Goal: Transaction & Acquisition: Purchase product/service

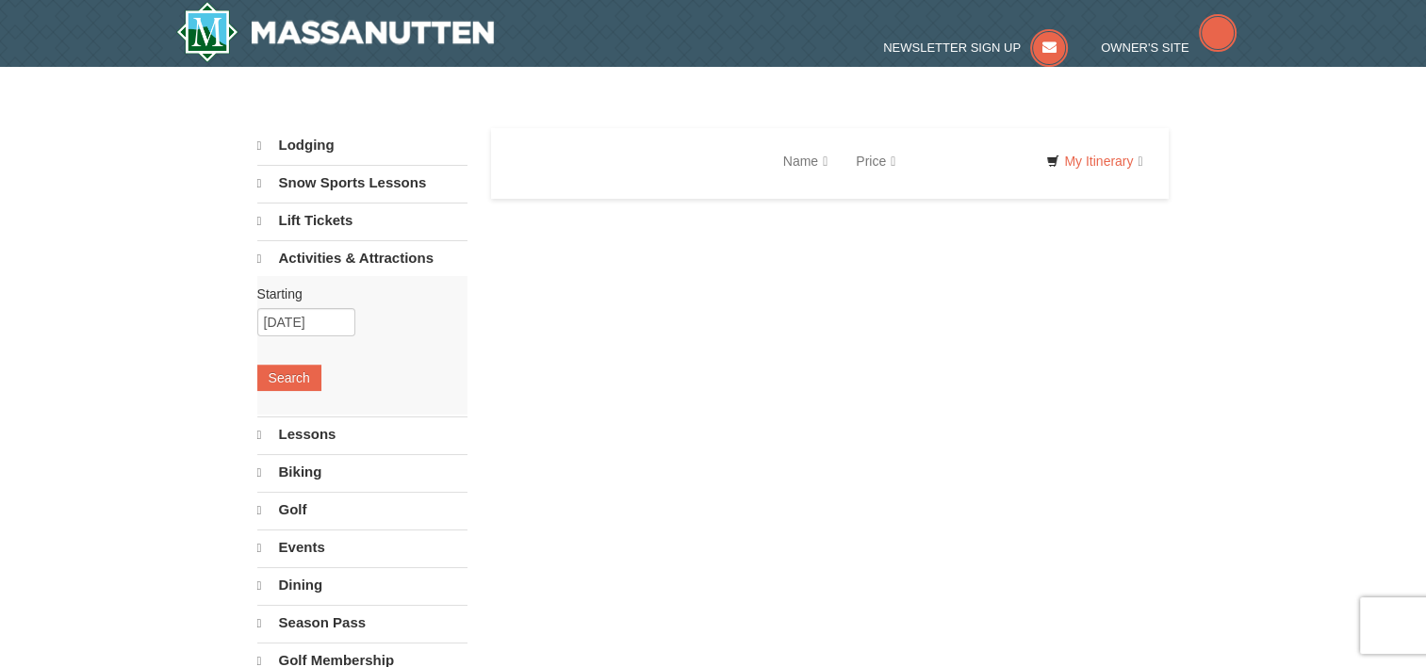
select select "10"
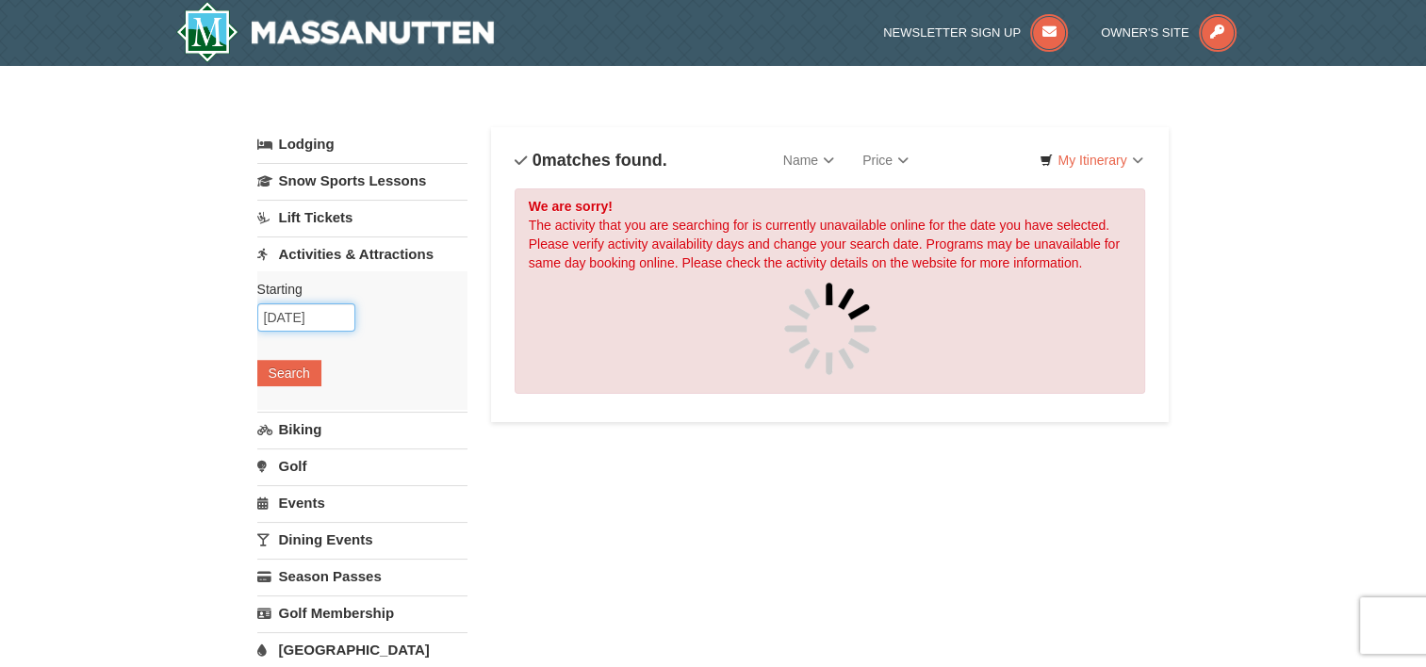
click at [309, 316] on input "[DATE]" at bounding box center [306, 317] width 98 height 28
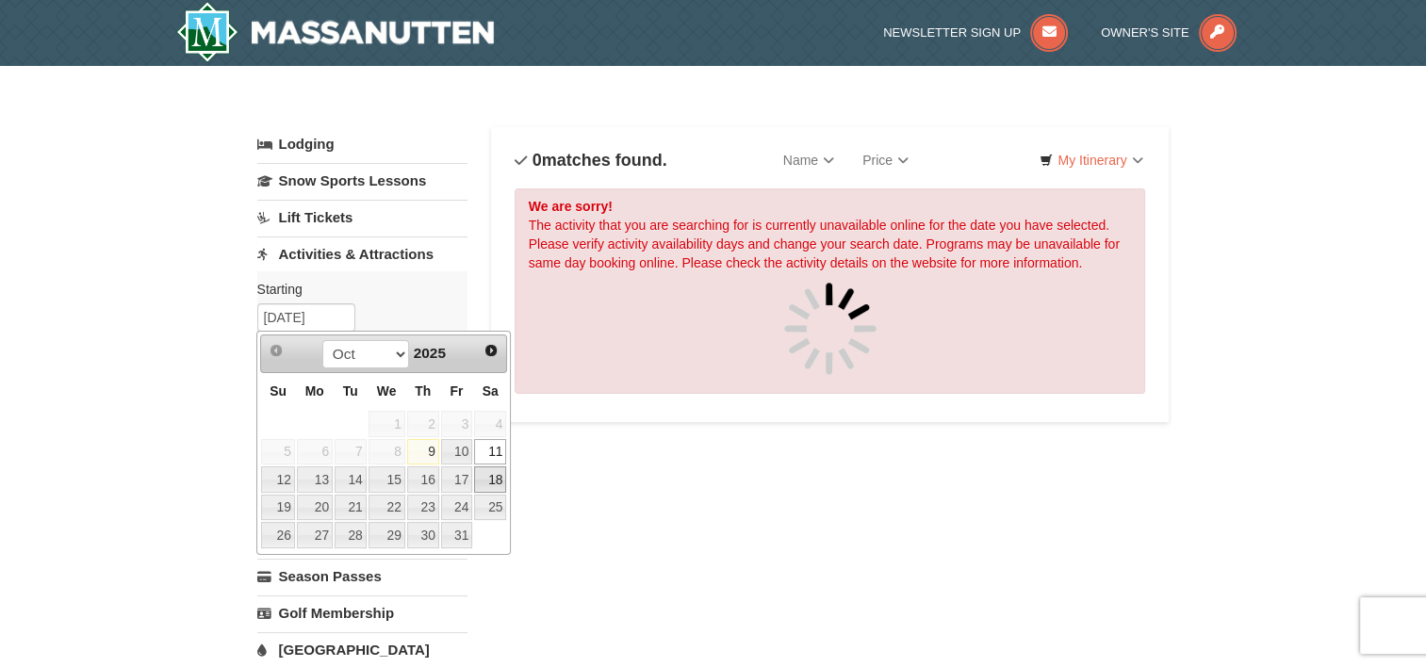
click at [484, 484] on link "18" at bounding box center [490, 479] width 32 height 26
type input "10/18/2025"
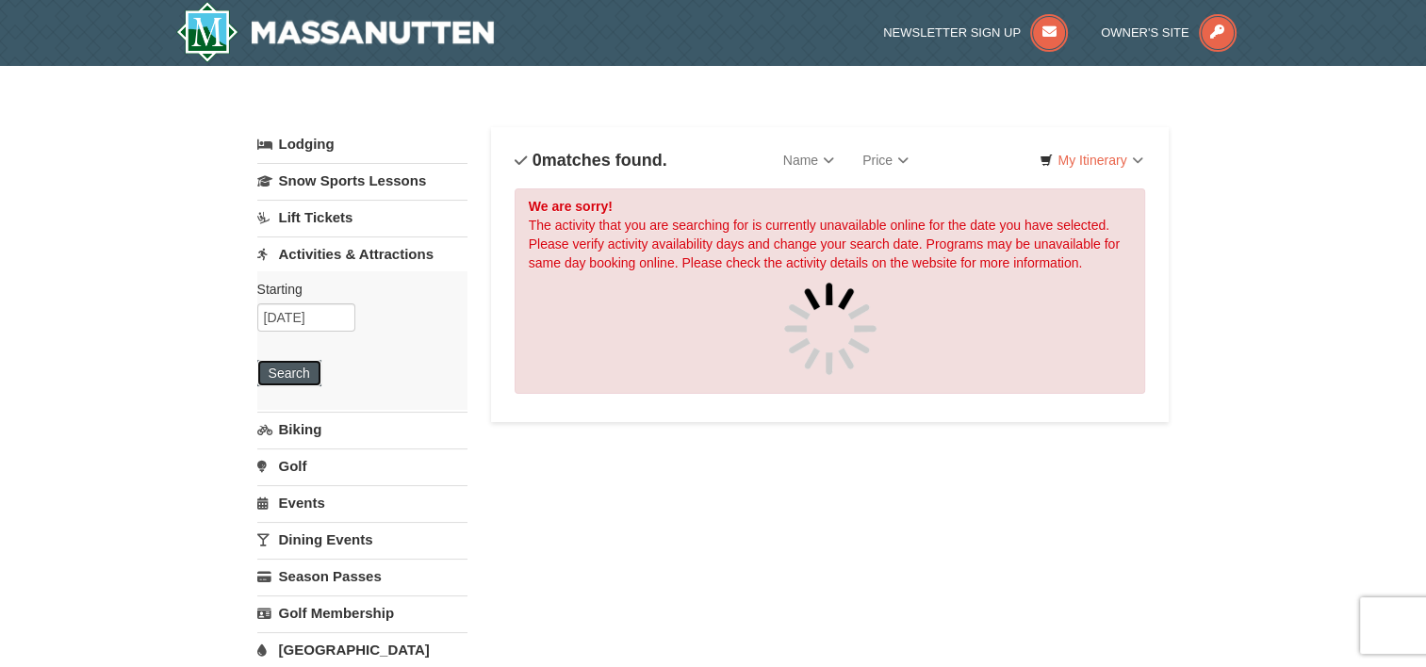
click at [290, 369] on button "Search" at bounding box center [289, 373] width 64 height 26
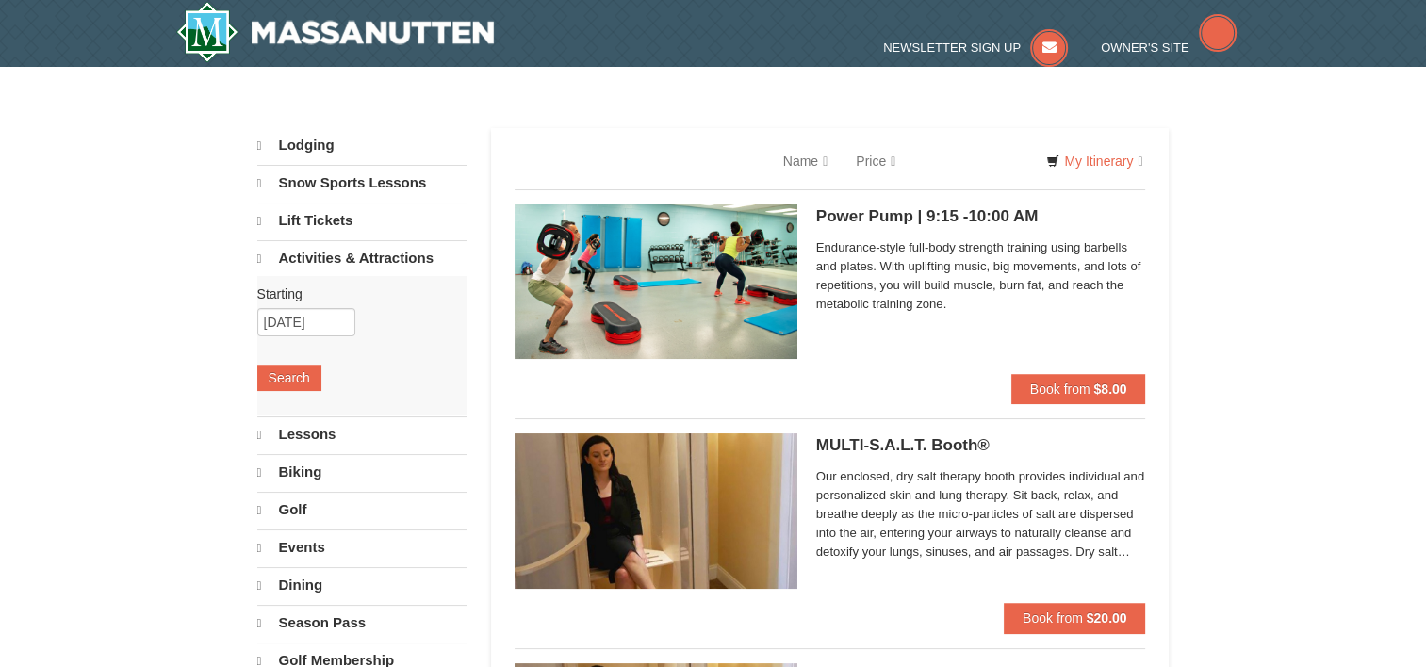
select select "10"
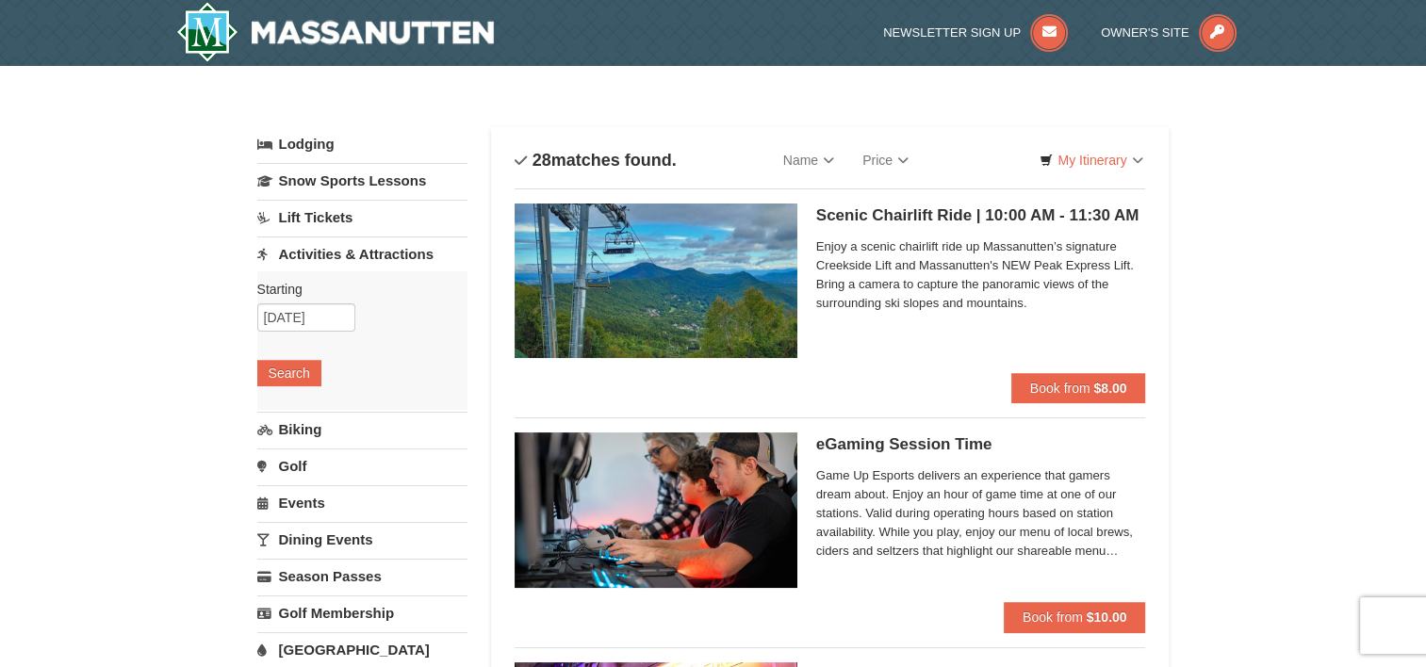
click at [897, 208] on h5 "Scenic Chairlift Ride | 10:00 AM - 11:30 AM Massanutten Scenic Chairlift Rides" at bounding box center [981, 215] width 330 height 19
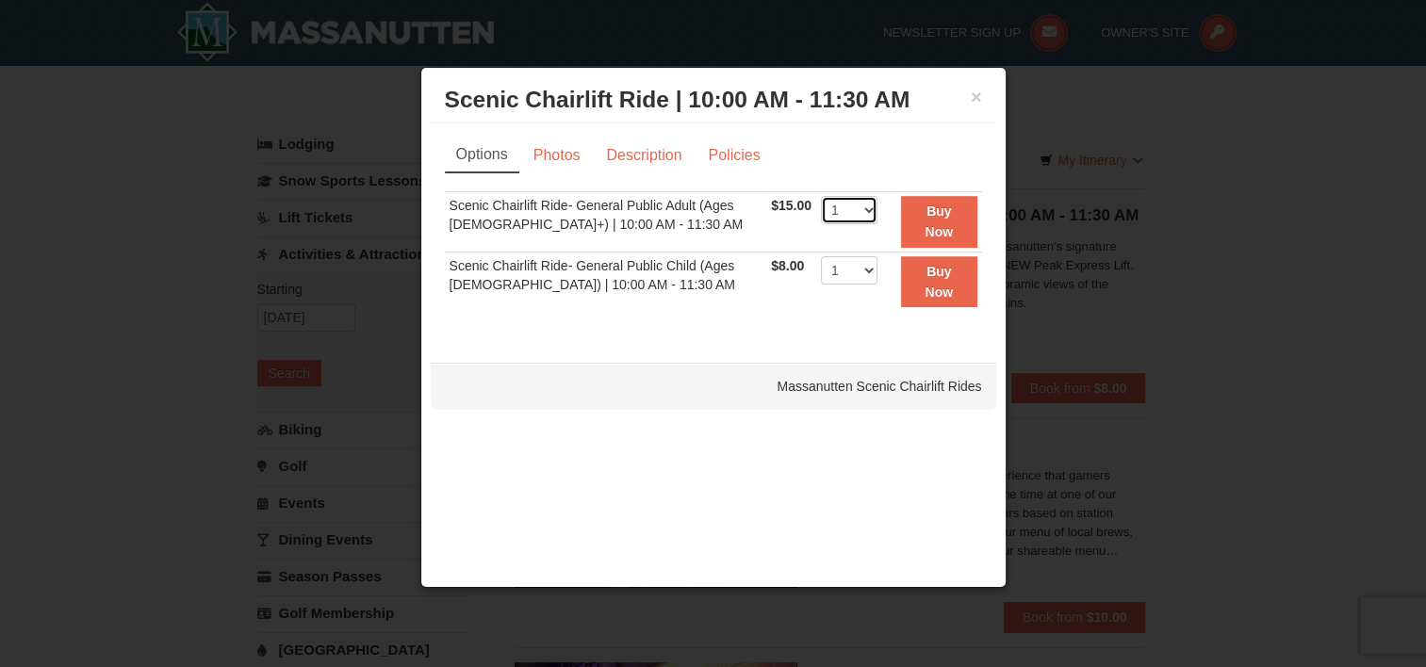
click at [867, 208] on select "1 2 3 4 5 6 7 8 9 10 11 12 13 14 15 16 17 18 19 20 21 22" at bounding box center [849, 210] width 57 height 28
select select "2"
click at [821, 196] on select "1 2 3 4 5 6 7 8 9 10 11 12 13 14 15 16 17 18 19 20 21 22" at bounding box center [849, 210] width 57 height 28
click at [984, 94] on div "× Scenic Chairlift Ride | 10:00 AM - 11:30 AM Massanutten Scenic Chairlift Rides" at bounding box center [713, 100] width 565 height 46
click at [978, 95] on button "×" at bounding box center [976, 97] width 11 height 19
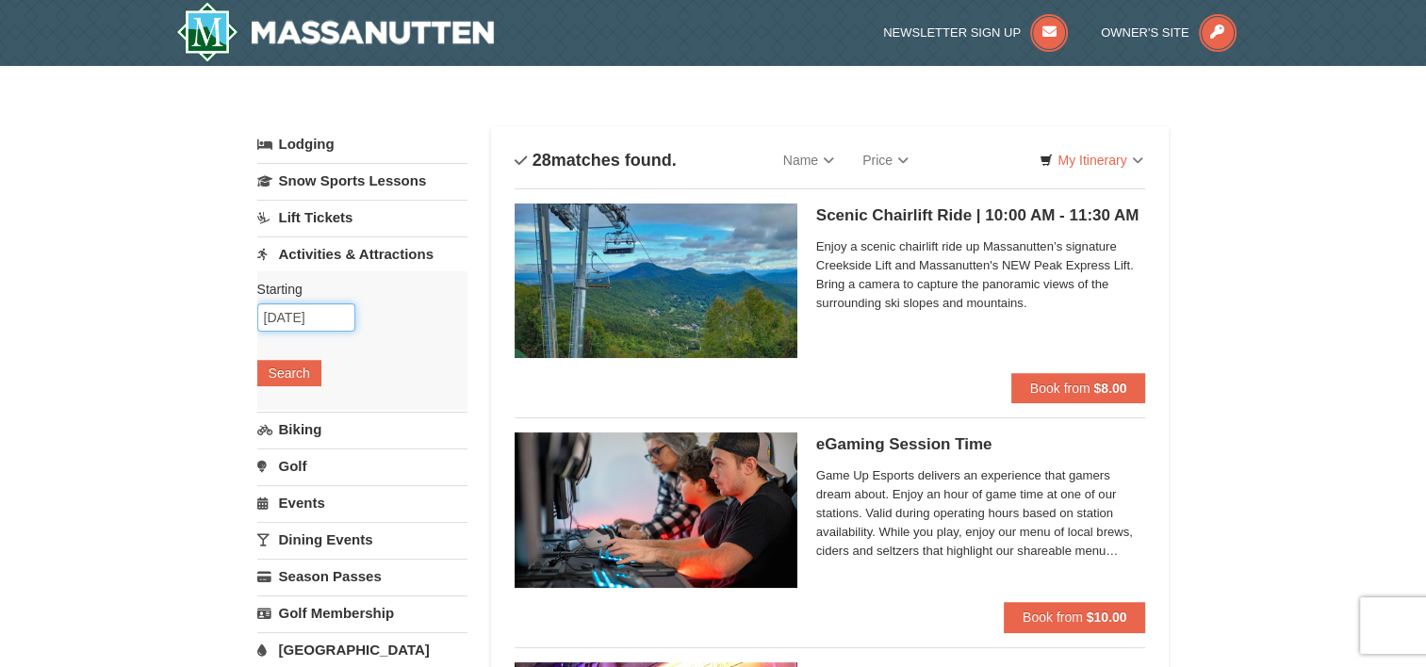
click at [335, 320] on input "10/18/2025" at bounding box center [306, 317] width 98 height 28
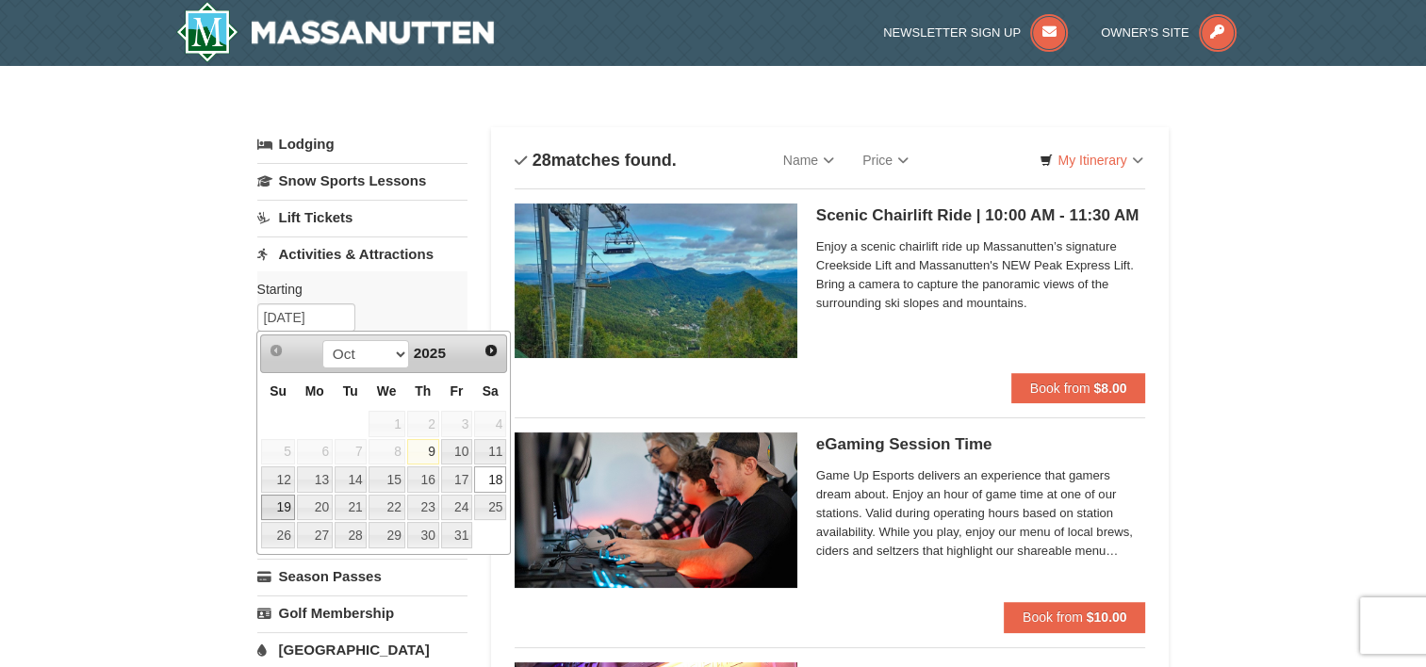
click at [279, 501] on link "19" at bounding box center [277, 508] width 33 height 26
type input "[DATE]"
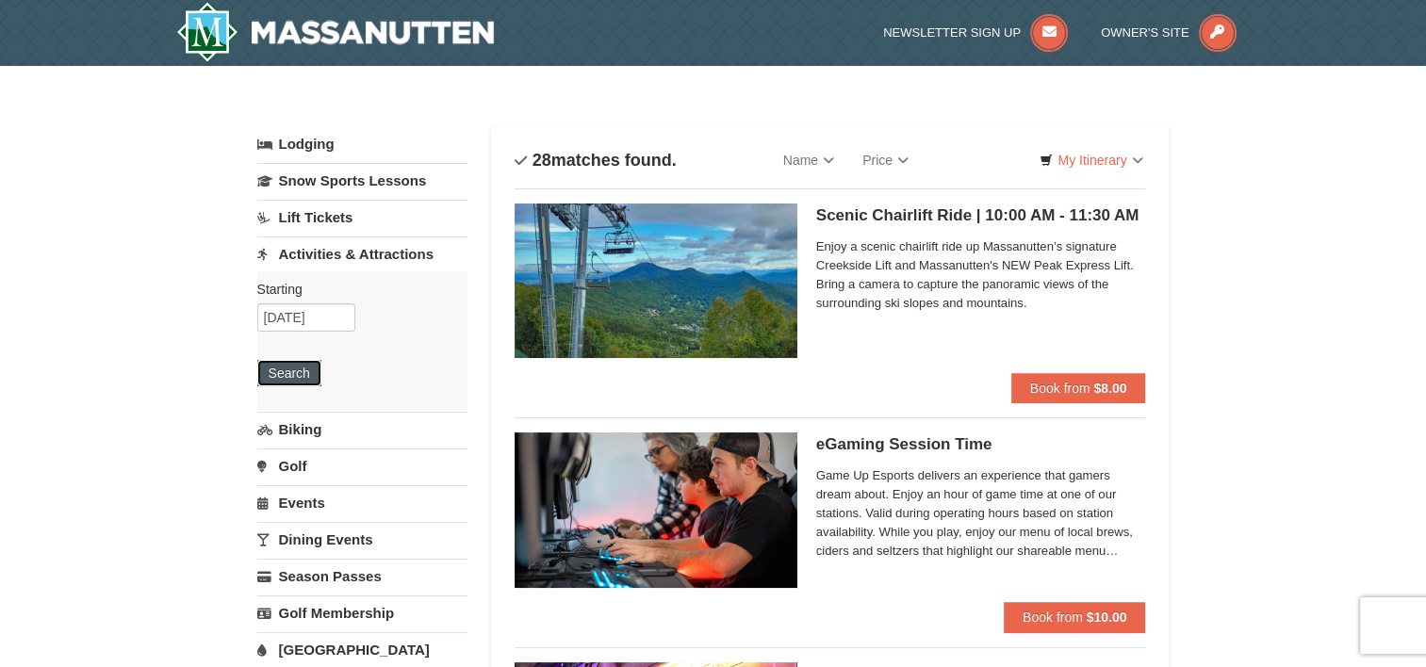
click at [298, 365] on button "Search" at bounding box center [289, 373] width 64 height 26
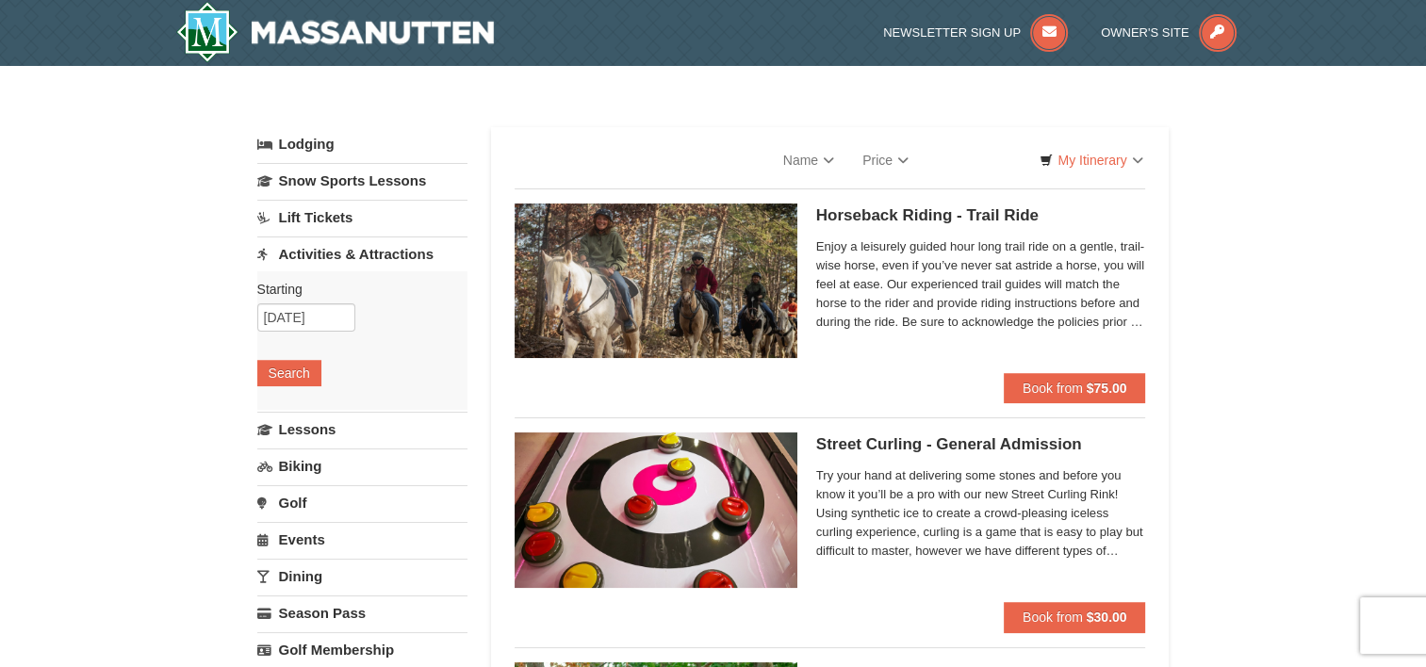
select select "10"
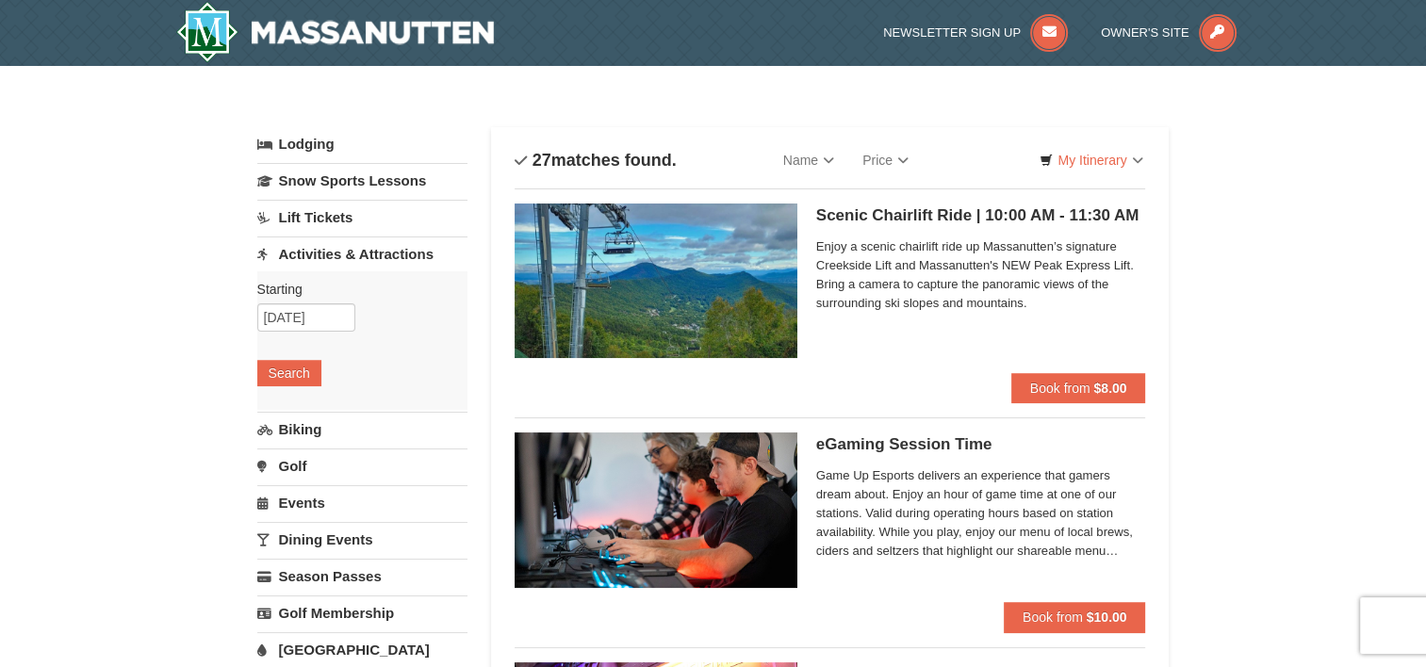
click at [814, 285] on div "Scenic Chairlift Ride | 10:00 AM - 11:30 AM Massanutten Scenic Chairlift Rides …" at bounding box center [829, 289] width 631 height 170
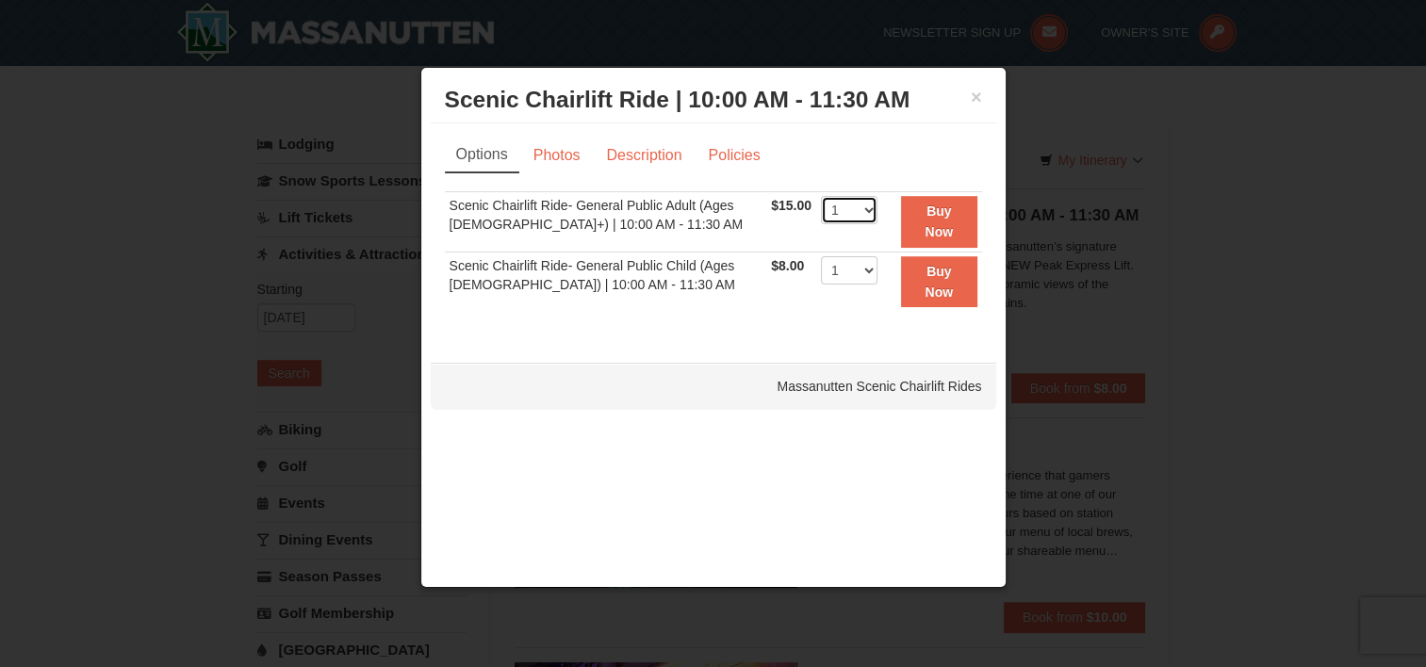
click at [842, 204] on select "1 2 3 4 5 6 7 8 9 10 11 12 13 14 15 16 17 18 19 20 21 22" at bounding box center [849, 210] width 57 height 28
select select "2"
click at [821, 196] on select "1 2 3 4 5 6 7 8 9 10 11 12 13 14 15 16 17 18 19 20 21 22" at bounding box center [849, 210] width 57 height 28
click at [944, 224] on strong "Buy Now" at bounding box center [938, 222] width 28 height 36
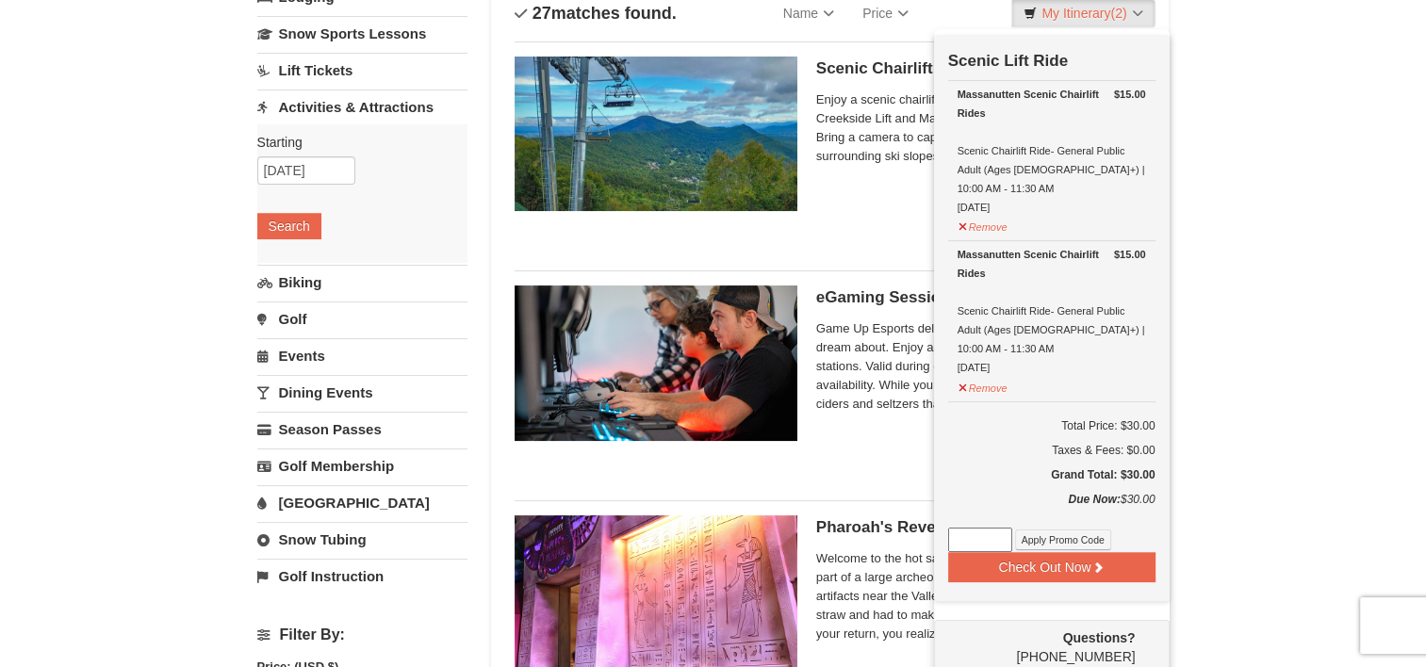
scroll to position [194, 0]
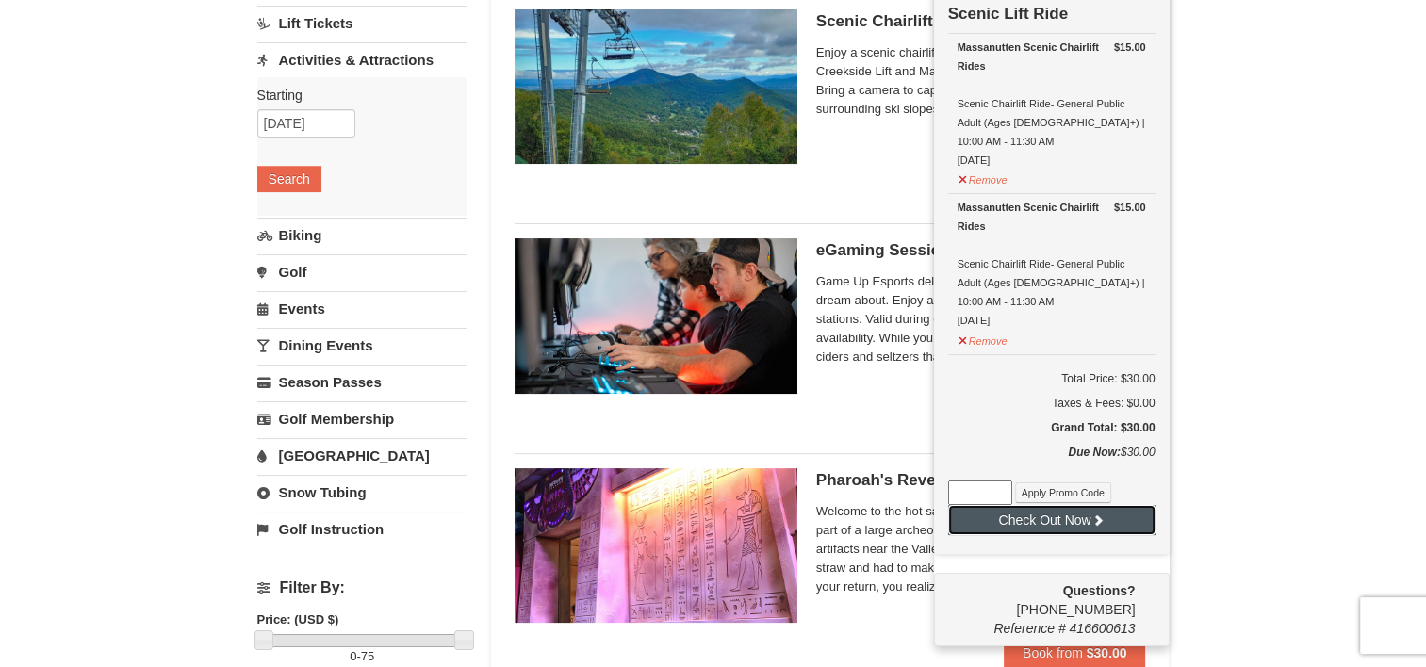
click at [1056, 505] on button "Check Out Now" at bounding box center [1051, 520] width 207 height 30
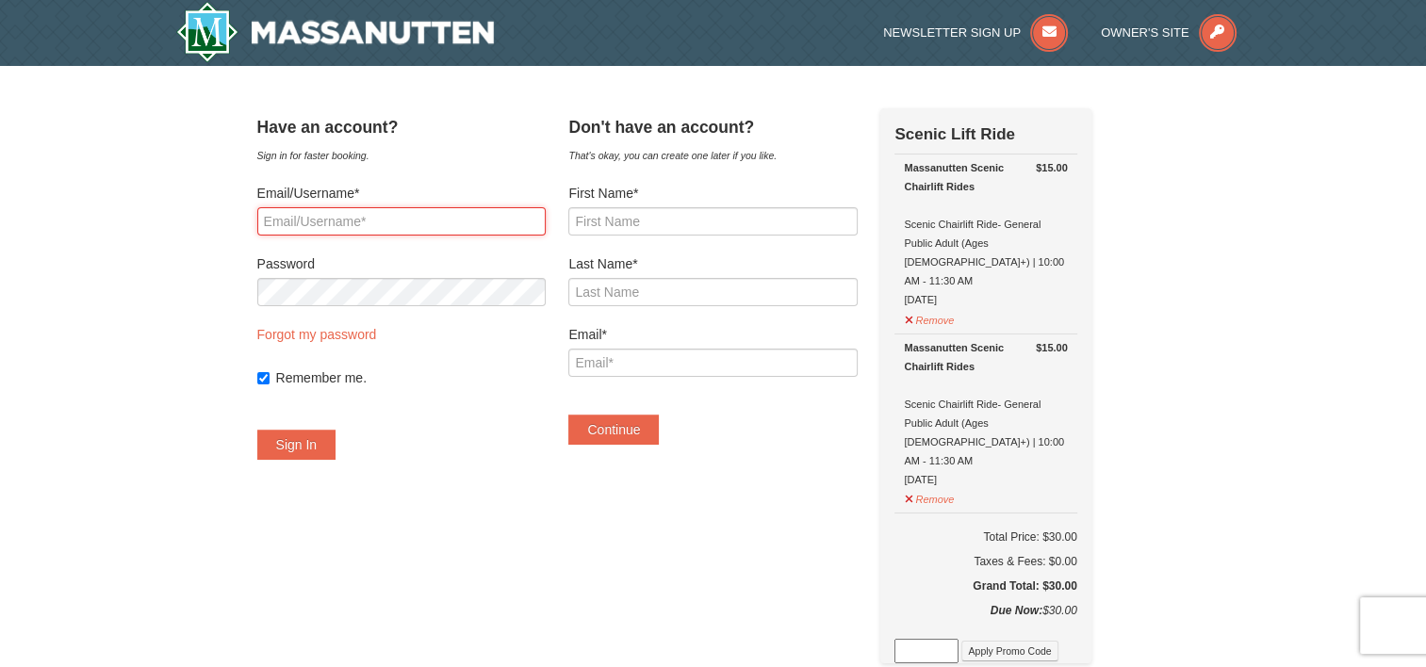
click at [388, 234] on input "Email/Username*" at bounding box center [401, 221] width 288 height 28
type input "chelsealtipton@gmail.com"
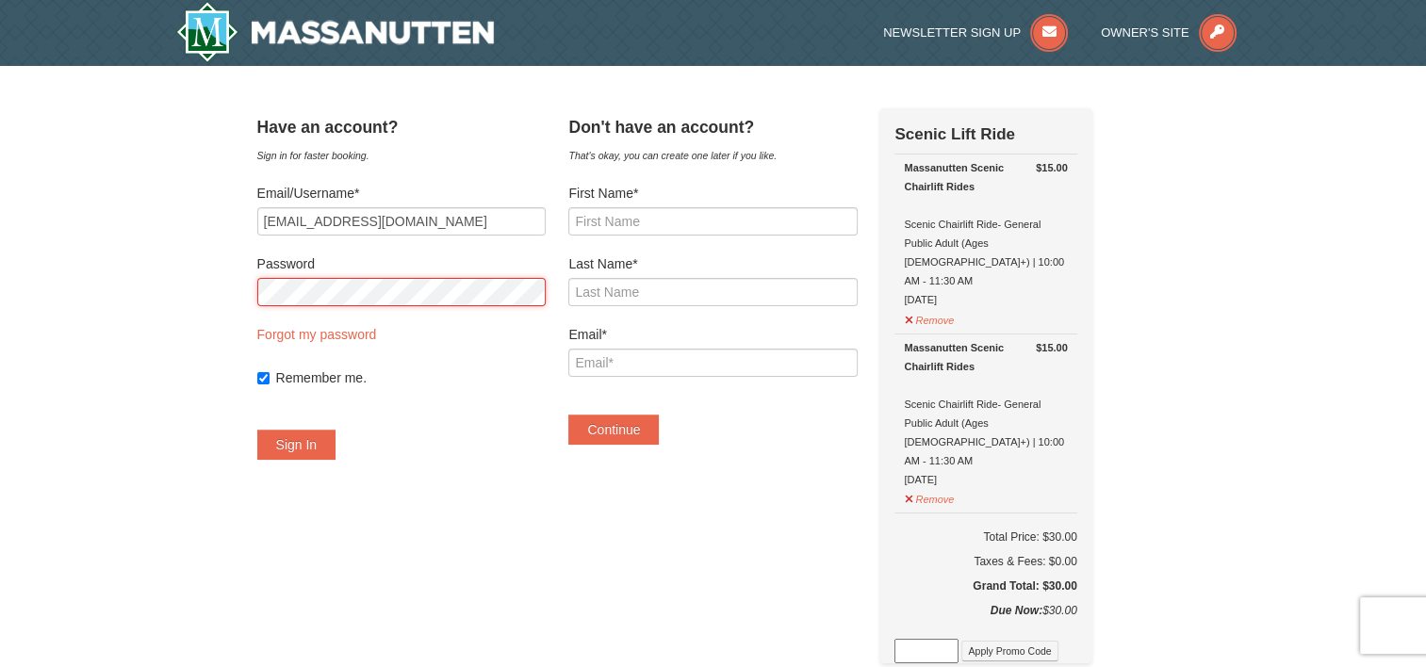
click at [257, 430] on button "Sign In" at bounding box center [296, 445] width 79 height 30
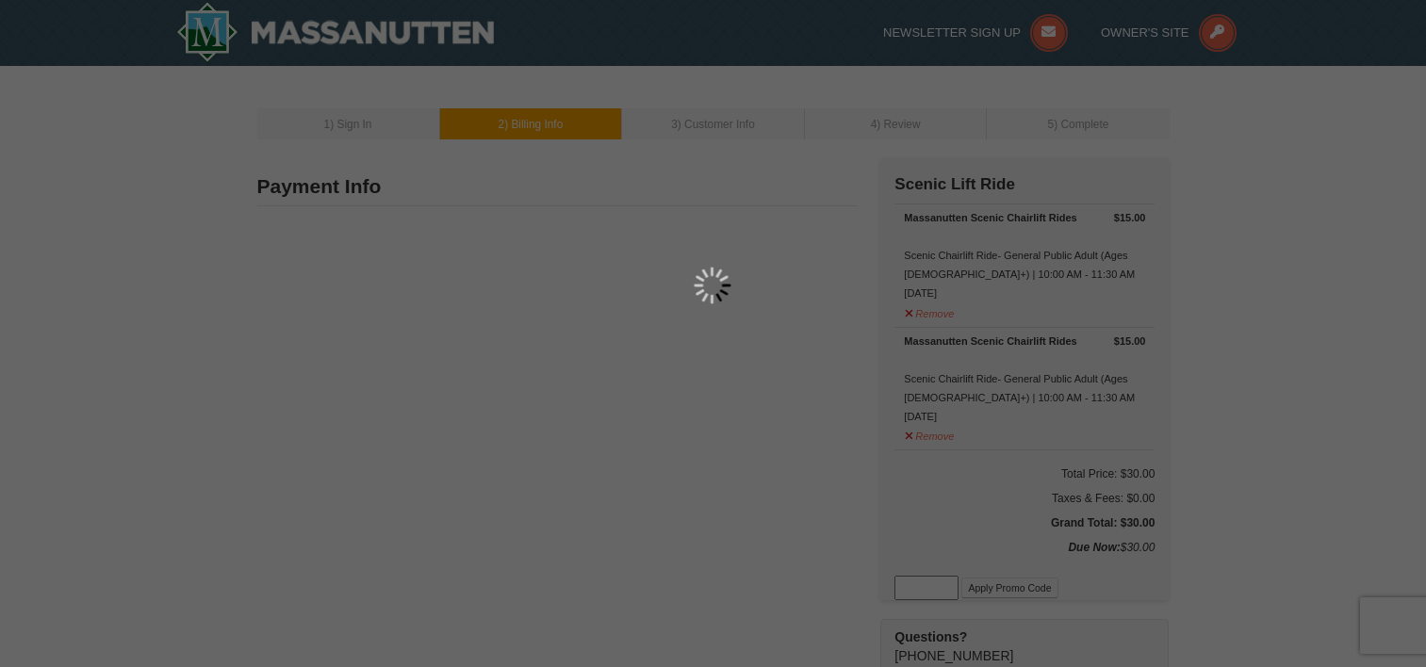
type input "[STREET_ADDRESS]"
type input "[GEOGRAPHIC_DATA]"
type input "22903"
type input "919"
type input "308"
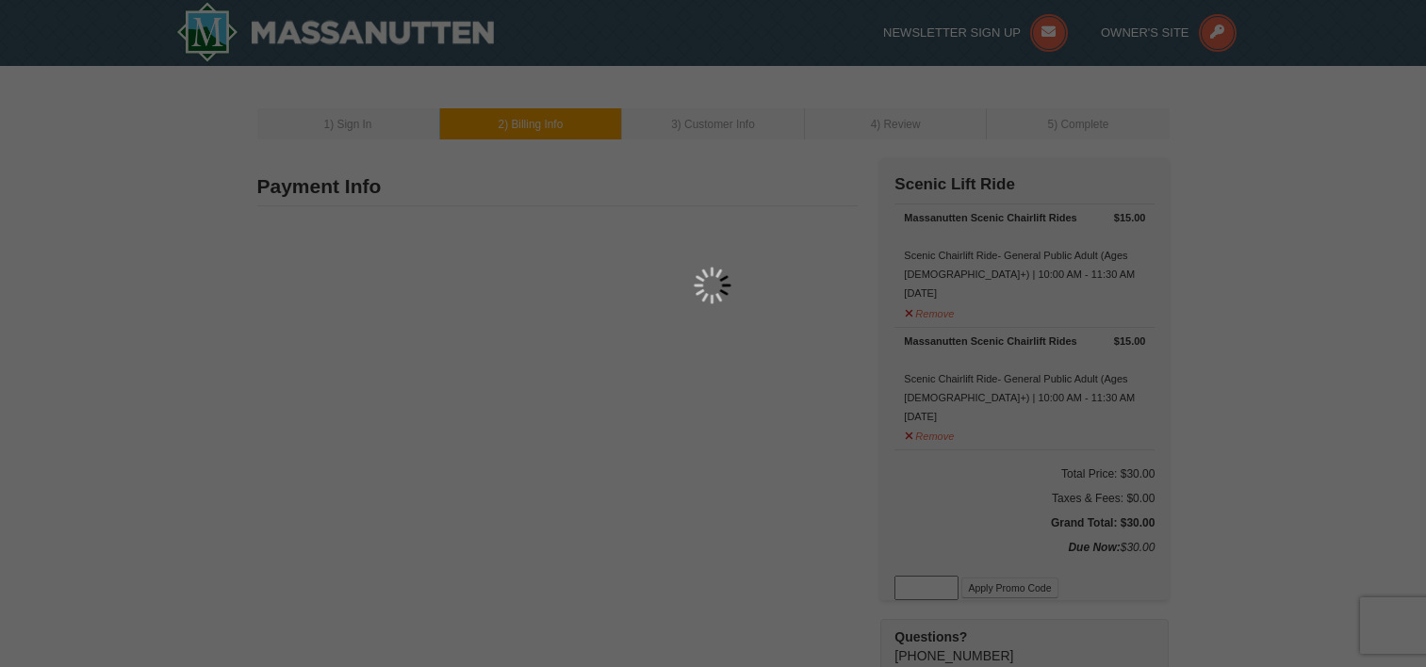
type input "3696"
type input "[EMAIL_ADDRESS][DOMAIN_NAME]"
select select "VA"
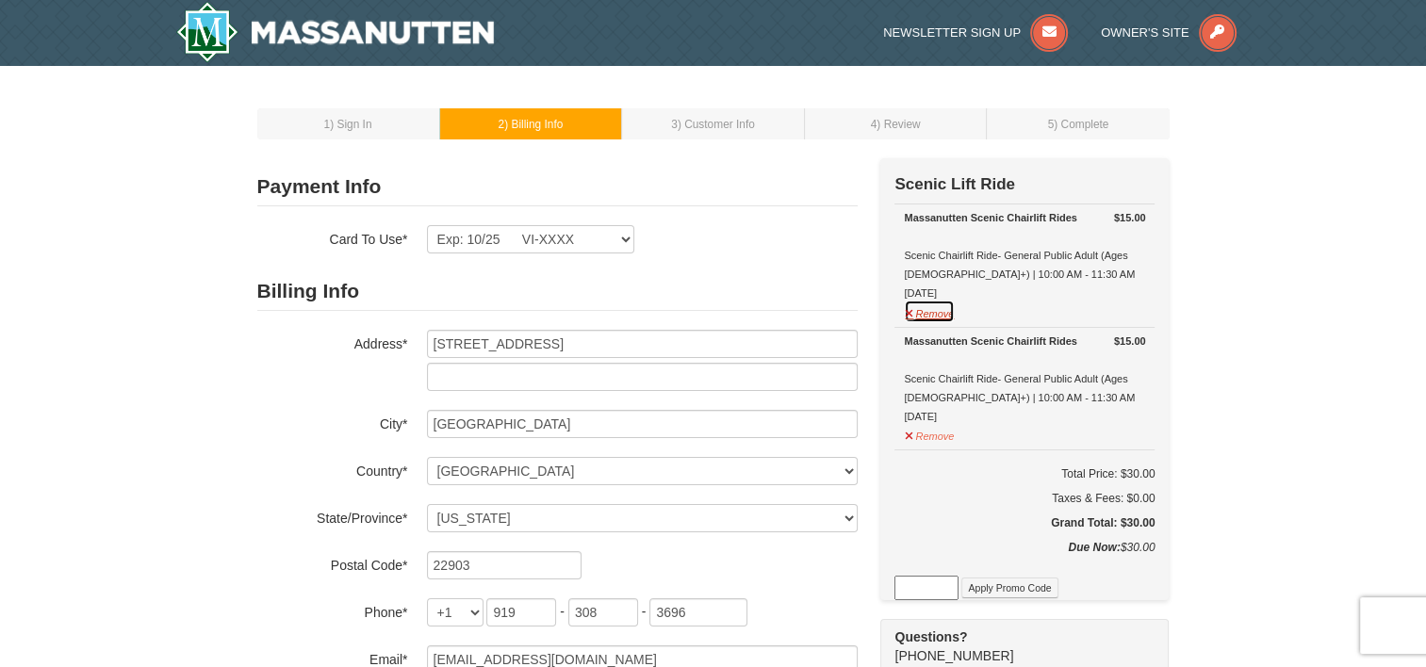
click at [931, 312] on button "Remove" at bounding box center [929, 312] width 51 height 24
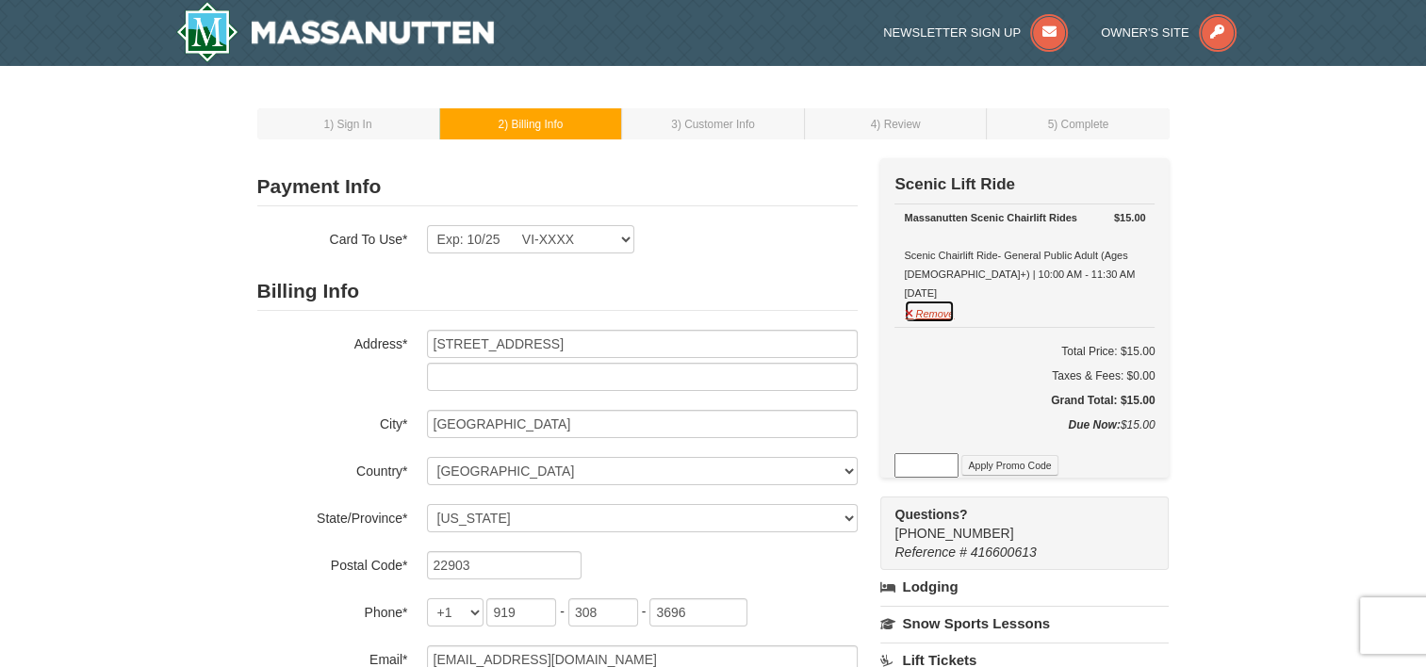
click at [938, 313] on button "Remove" at bounding box center [929, 312] width 51 height 24
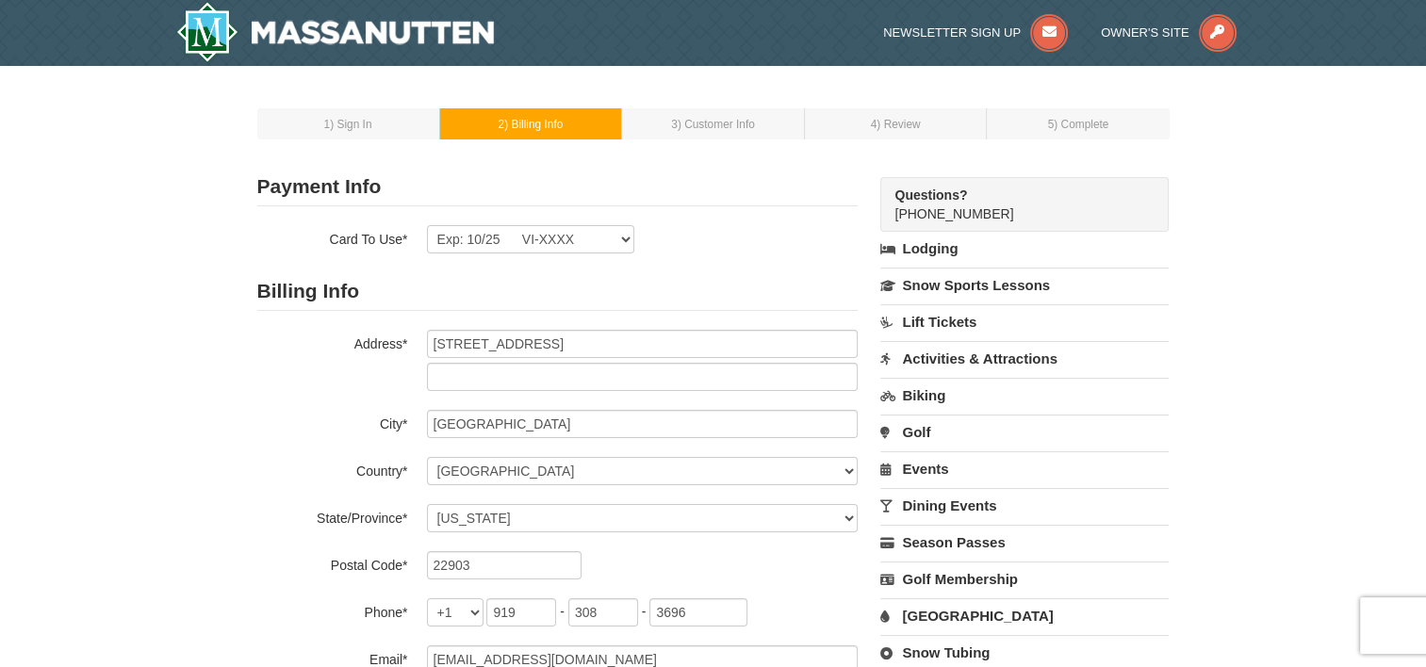
click at [366, 124] on span ") Sign In" at bounding box center [350, 124] width 41 height 13
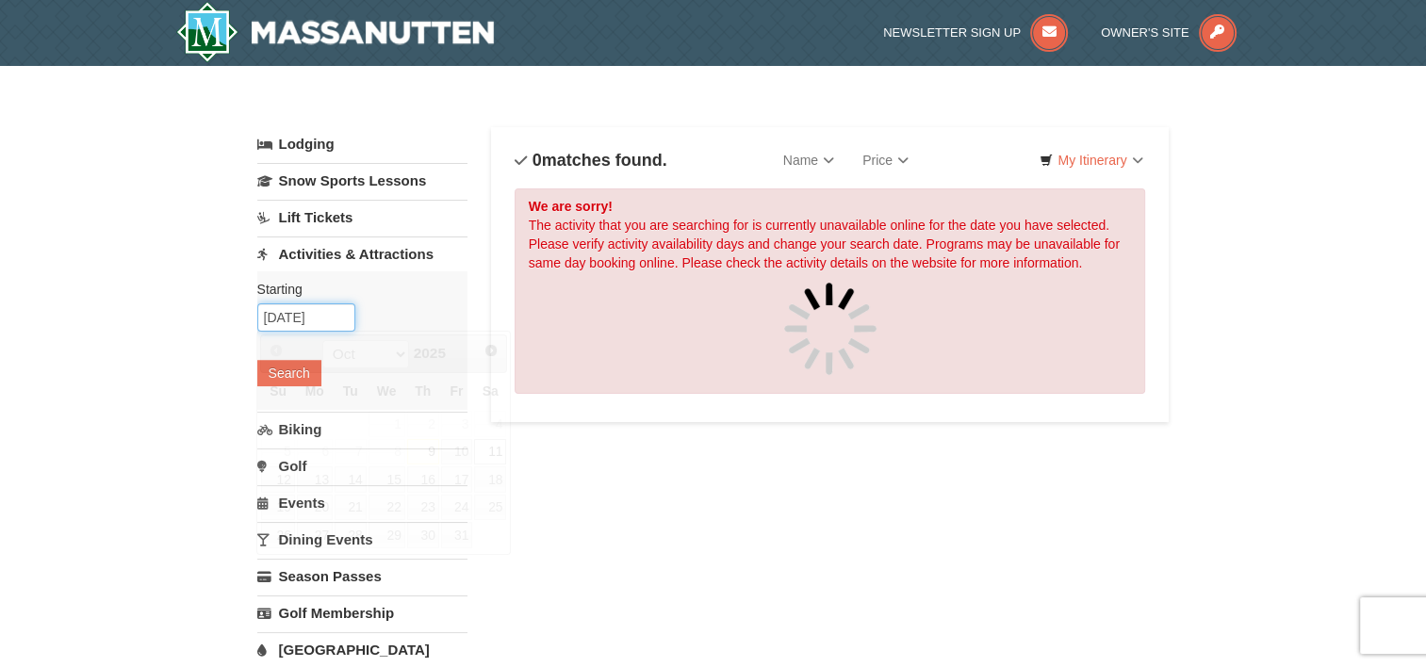
click at [305, 323] on input "10/11/2025" at bounding box center [306, 317] width 98 height 28
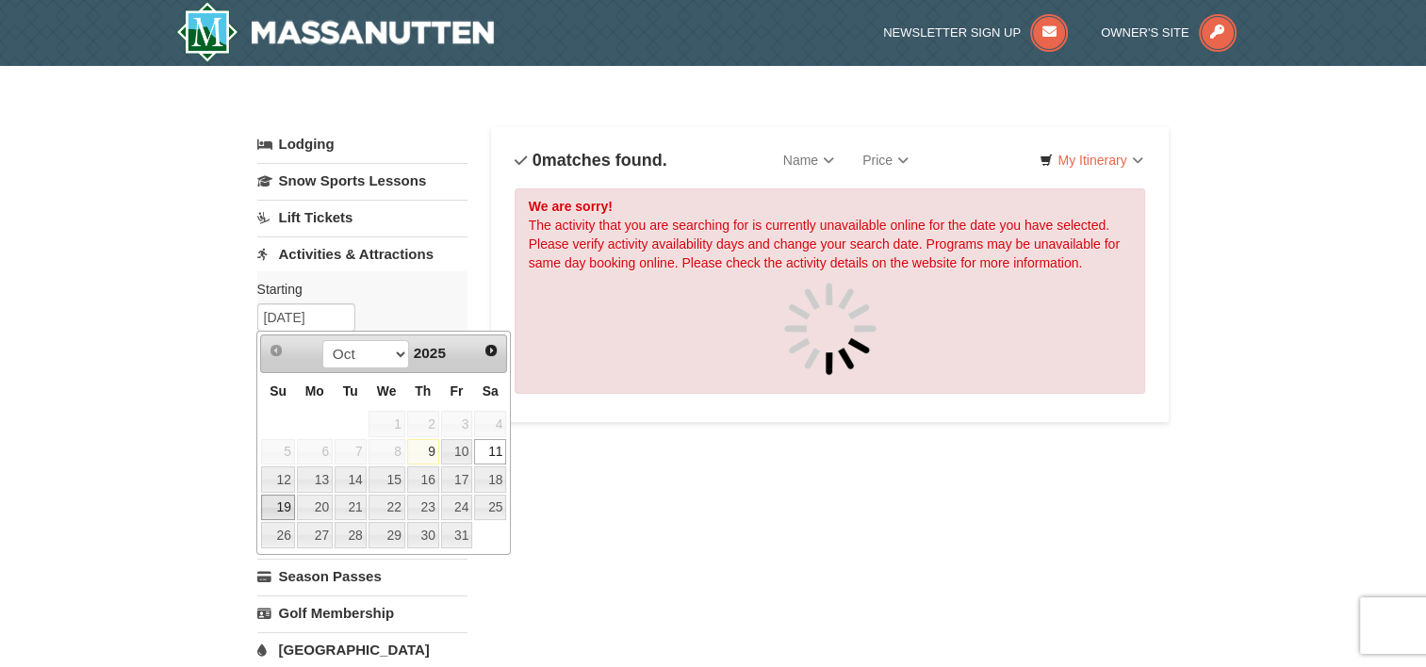
click at [280, 505] on link "19" at bounding box center [277, 508] width 33 height 26
type input "[DATE]"
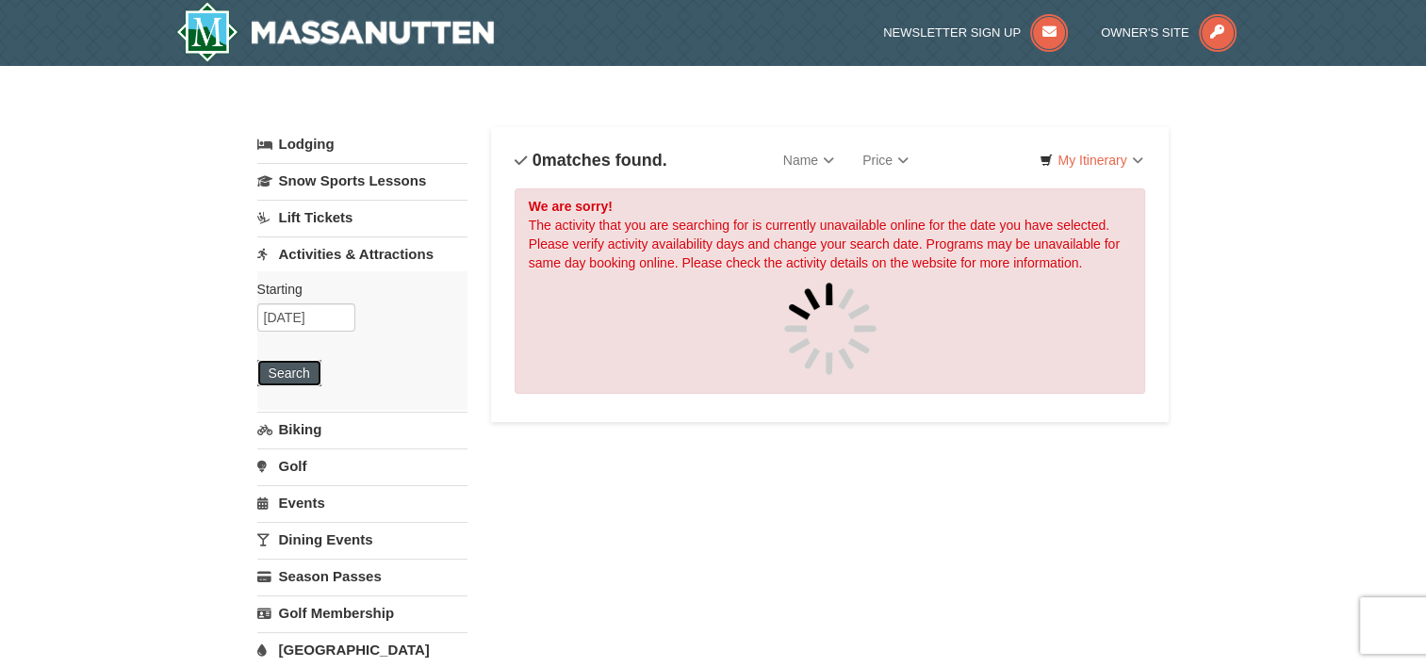
click at [292, 381] on button "Search" at bounding box center [289, 373] width 64 height 26
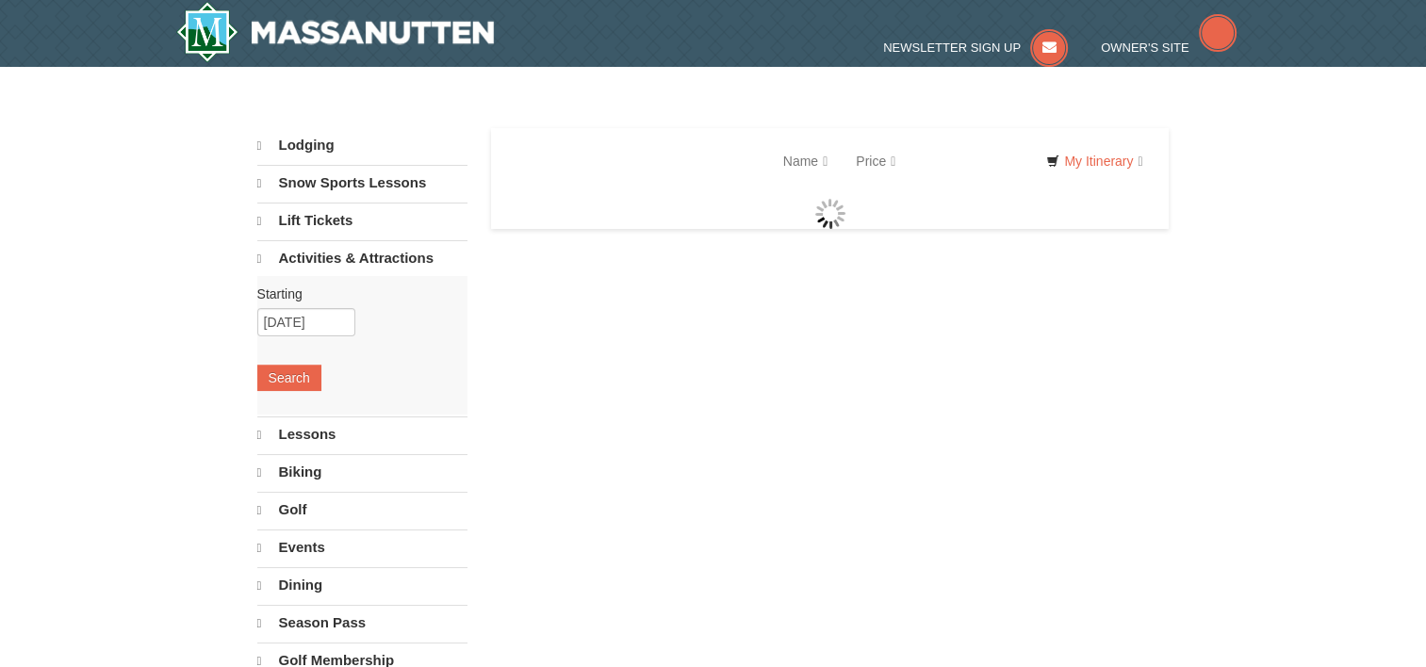
select select "10"
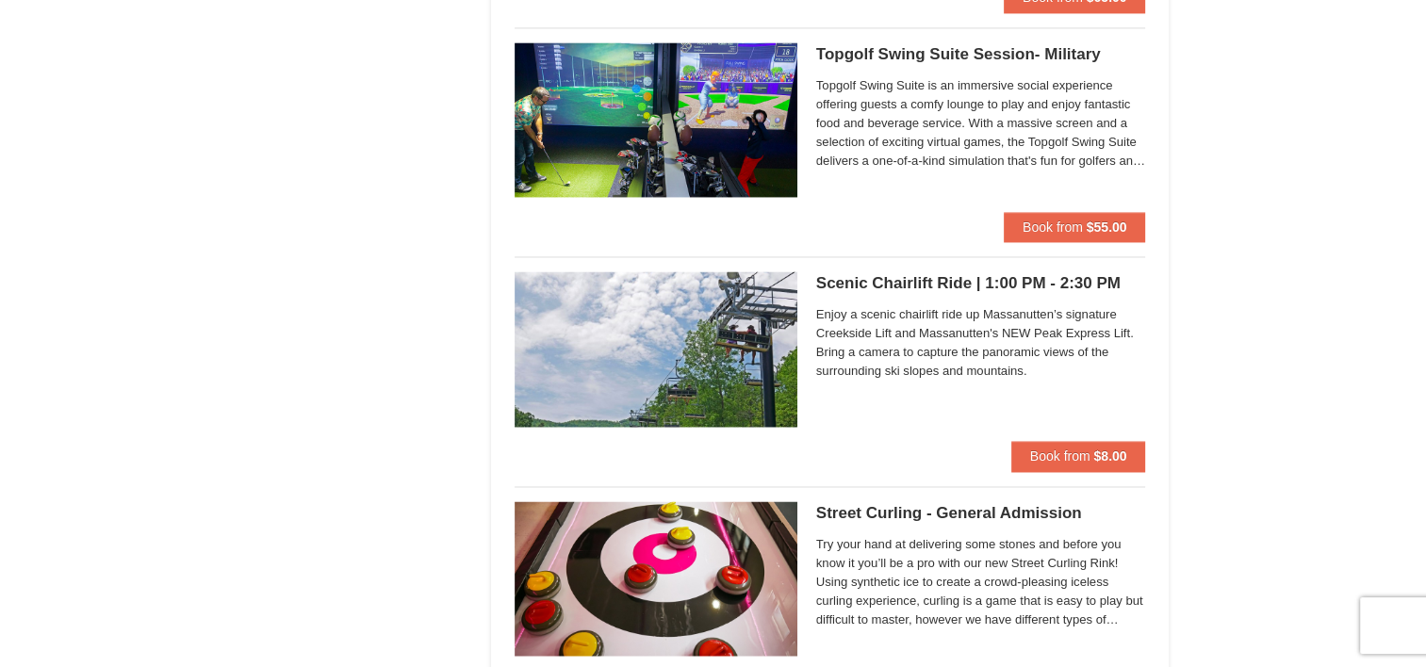
scroll to position [2921, 0]
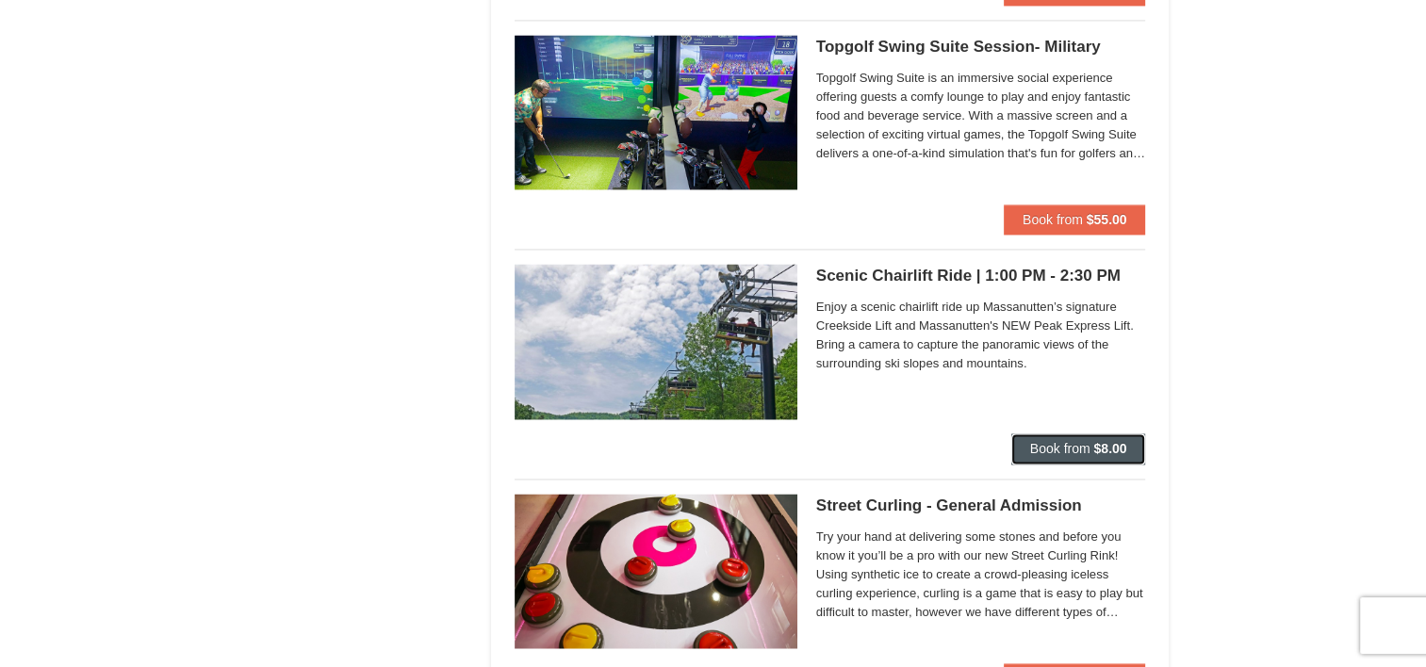
click at [1030, 441] on span "Book from" at bounding box center [1060, 448] width 60 height 15
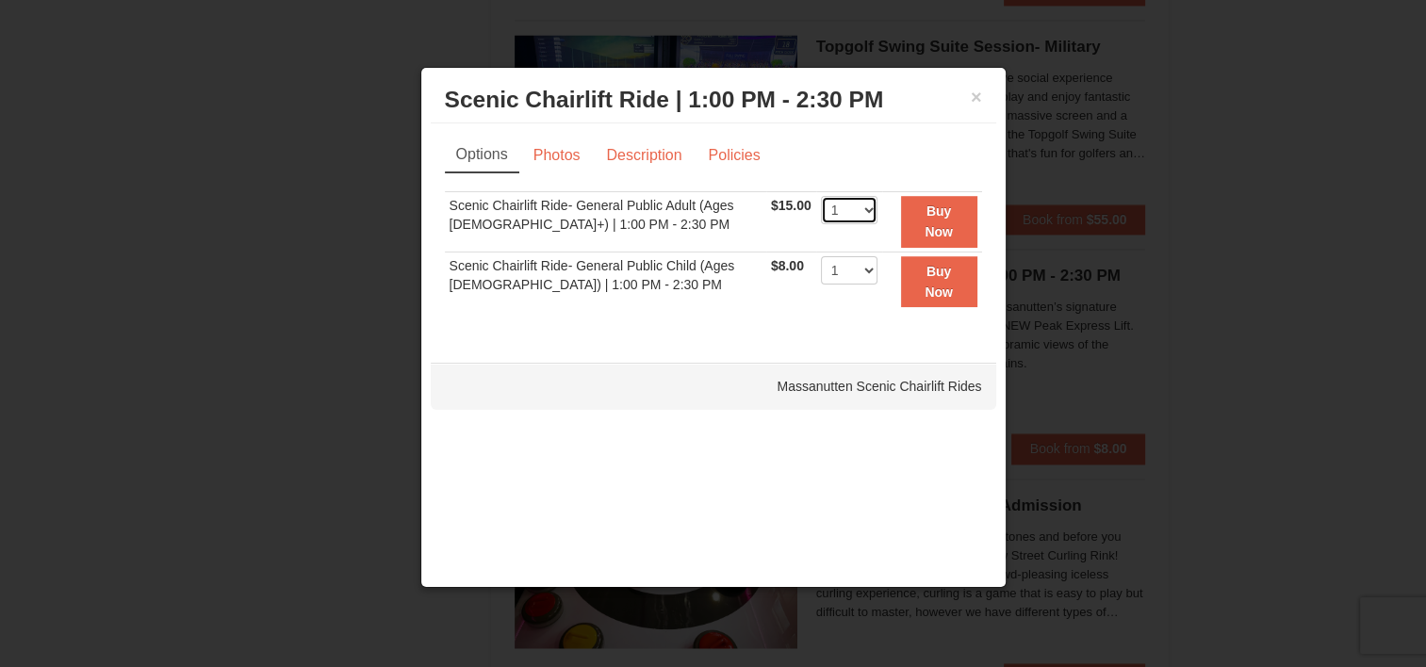
click at [847, 204] on select "1 2 3 4 5 6 7 8 9 10 11 12 13 14 15 16 17 18 19 20 21 22" at bounding box center [849, 210] width 57 height 28
select select "2"
click at [821, 196] on select "1 2 3 4 5 6 7 8 9 10 11 12 13 14 15 16 17 18 19 20 21 22" at bounding box center [849, 210] width 57 height 28
click at [942, 210] on strong "Buy Now" at bounding box center [938, 222] width 28 height 36
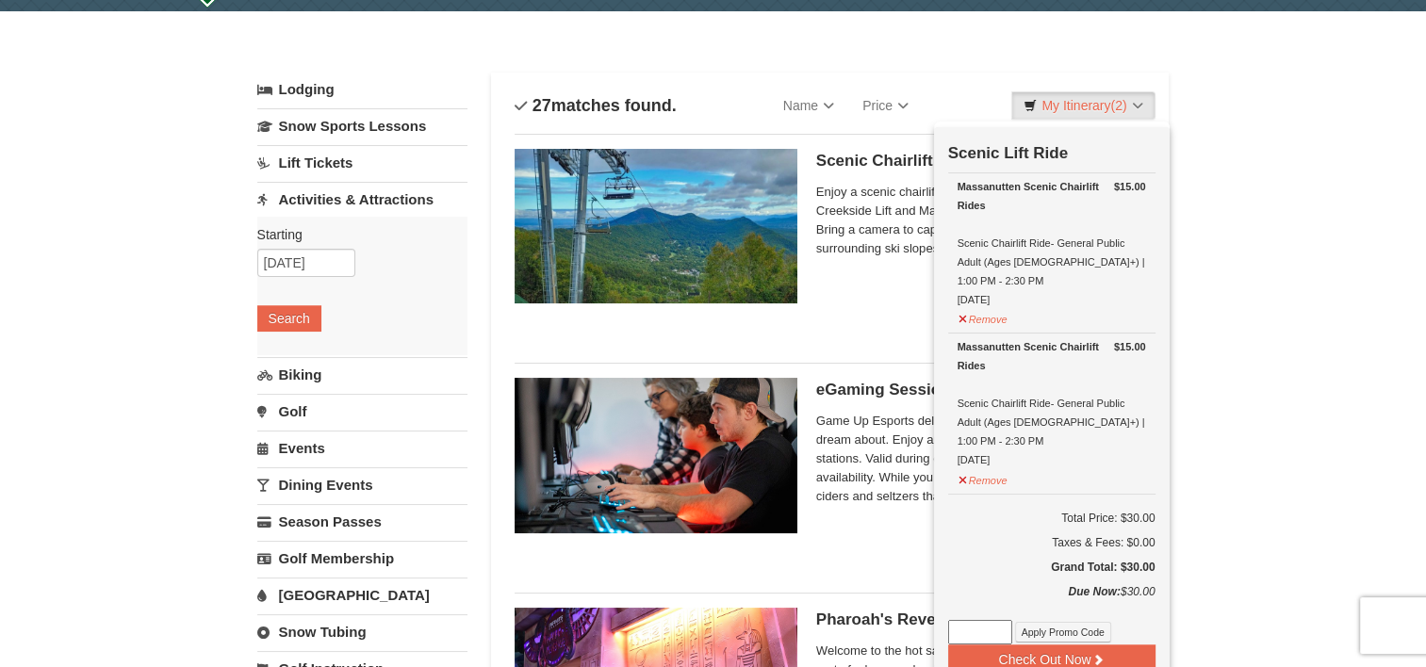
scroll to position [100, 0]
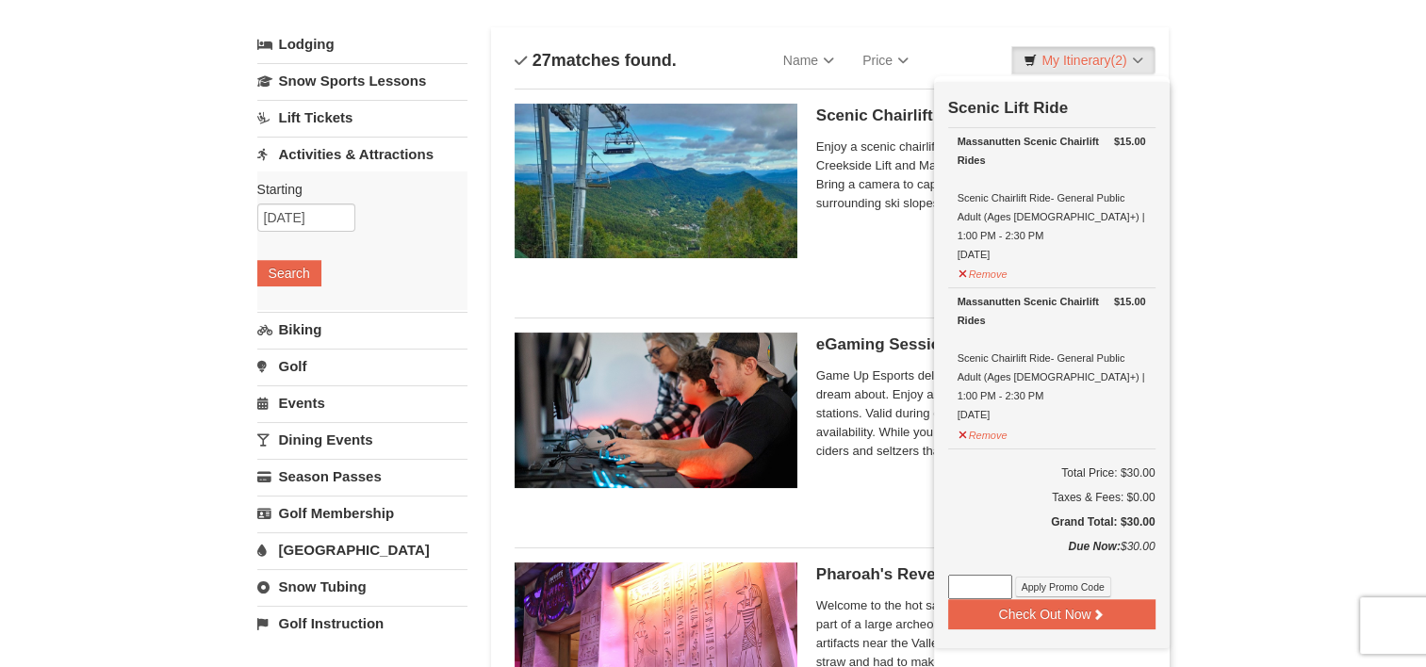
click at [872, 138] on span "Enjoy a scenic chairlift ride up Massanutten’s signature Creekside Lift and Mas…" at bounding box center [981, 175] width 330 height 75
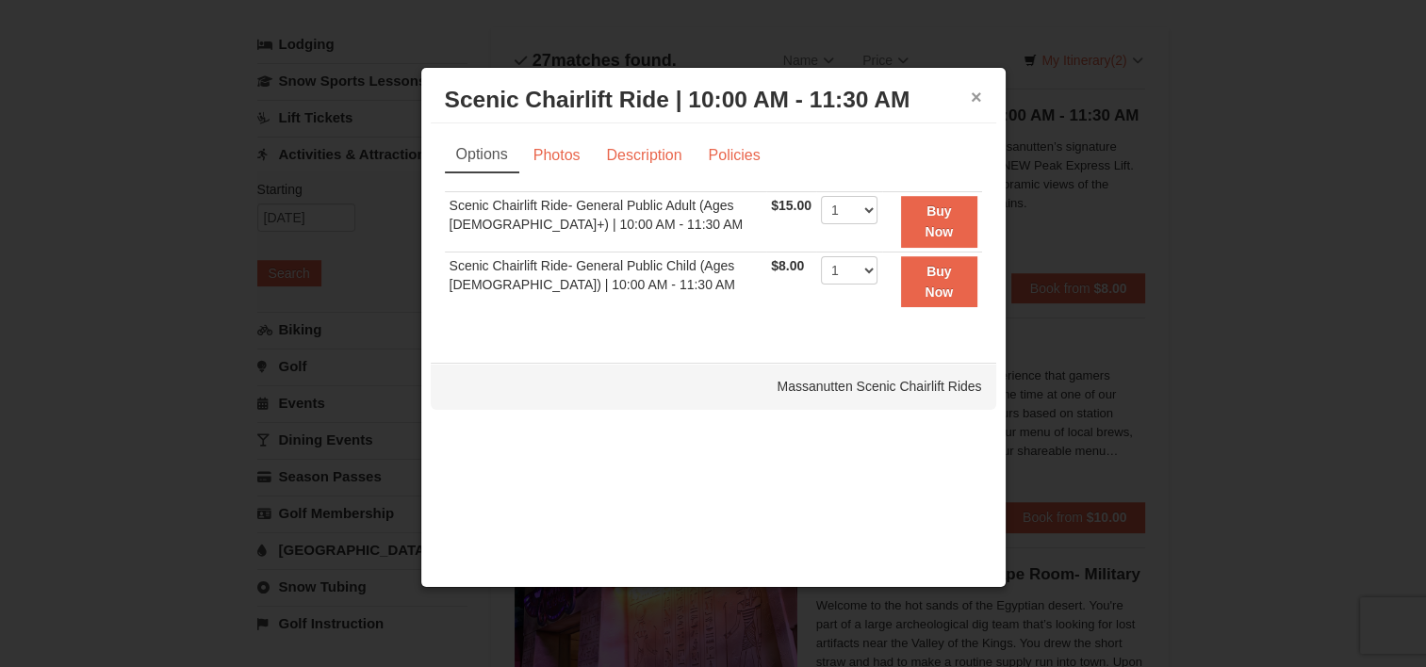
click at [971, 92] on button "×" at bounding box center [976, 97] width 11 height 19
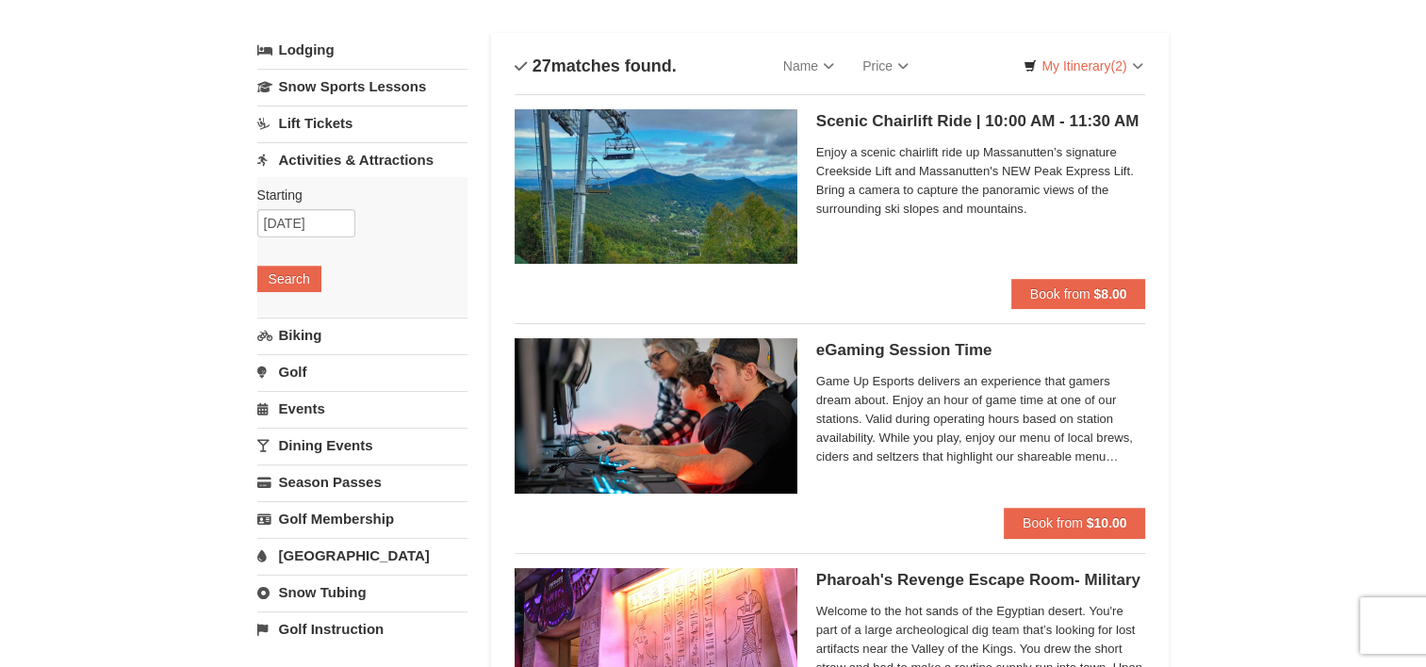
scroll to position [0, 0]
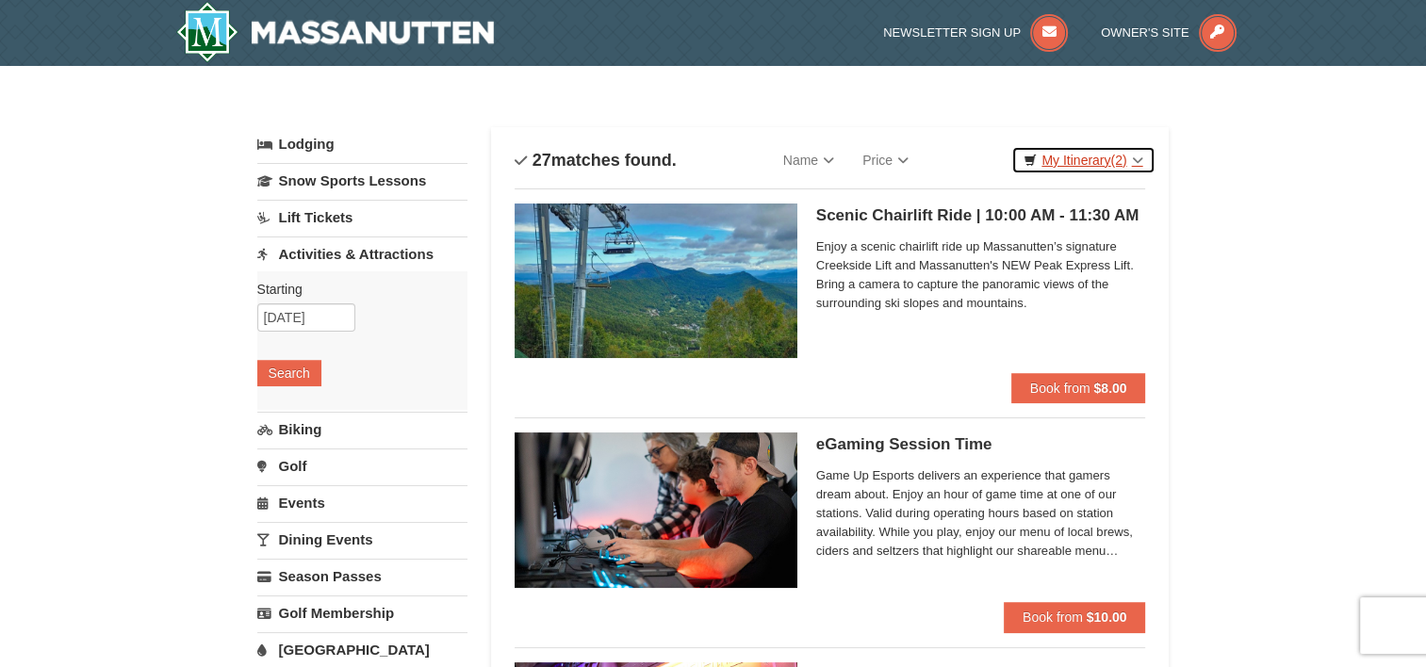
click at [1088, 162] on link "My Itinerary (2)" at bounding box center [1082, 160] width 143 height 28
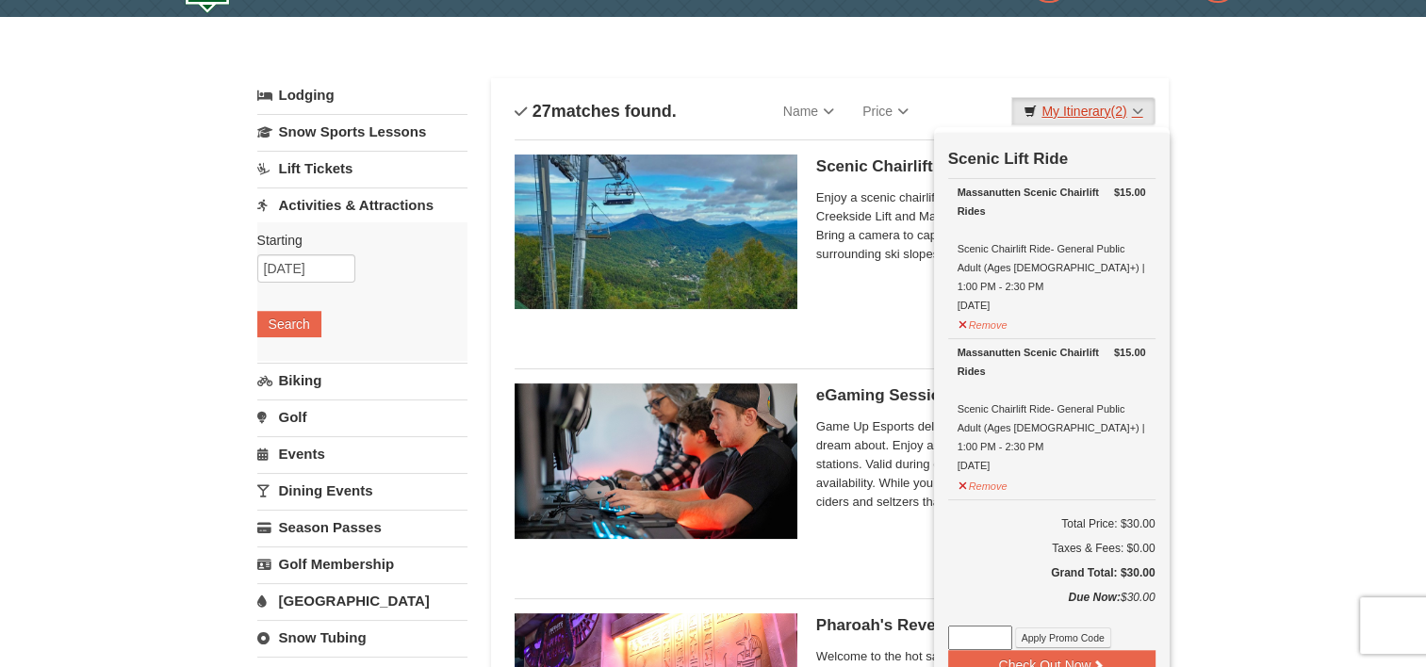
scroll to position [94, 0]
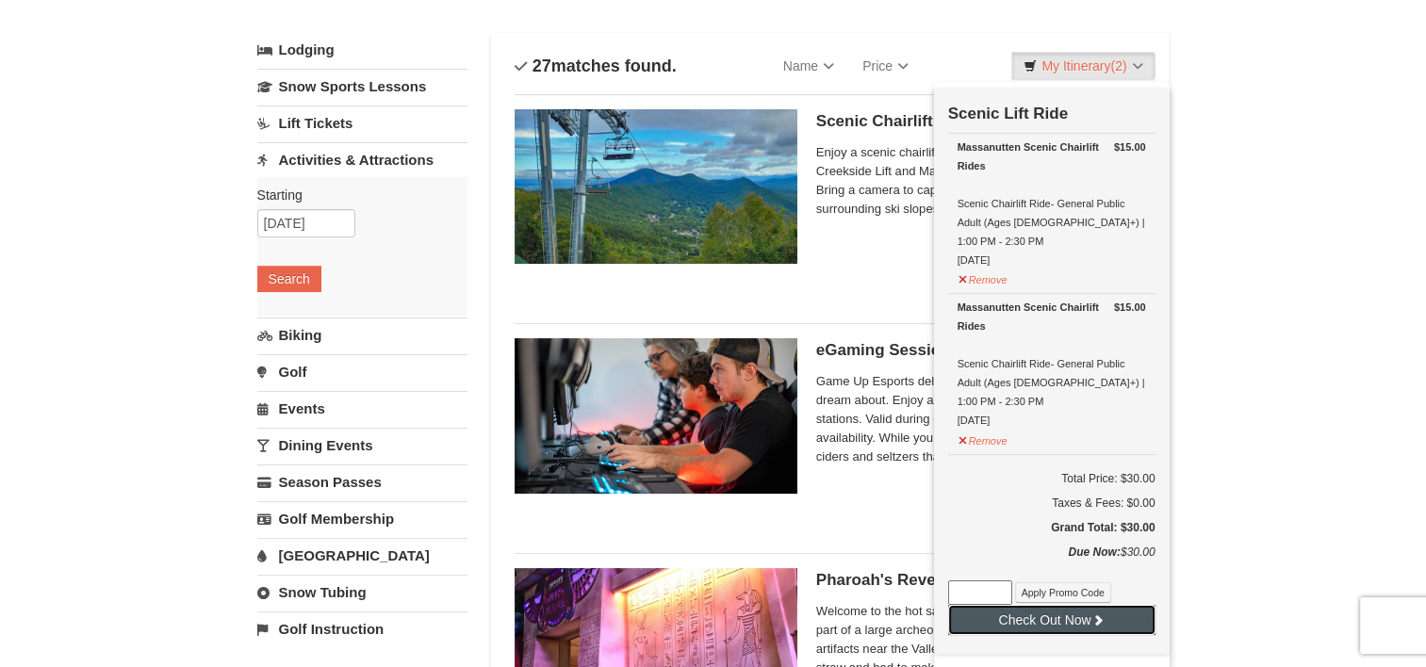
click at [1109, 605] on button "Check Out Now" at bounding box center [1051, 620] width 207 height 30
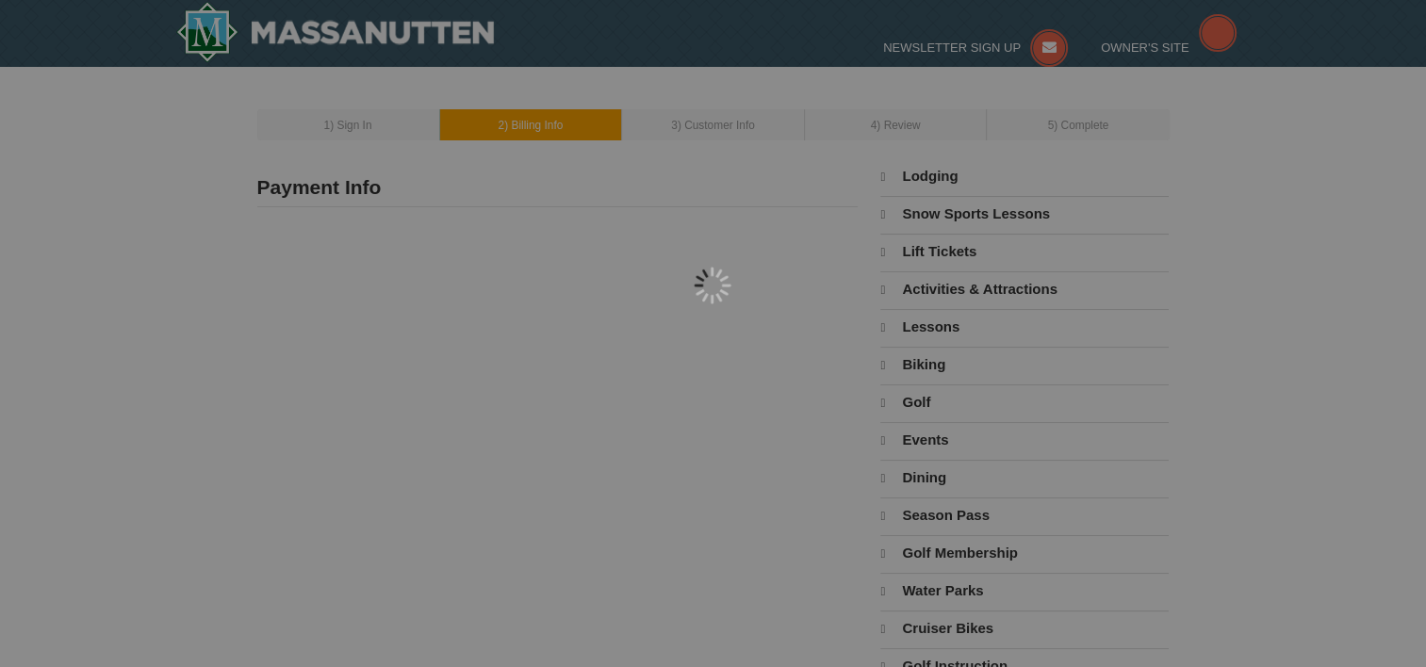
type input "[STREET_ADDRESS]"
type input "[GEOGRAPHIC_DATA]"
type input "22903"
type input "919"
type input "308"
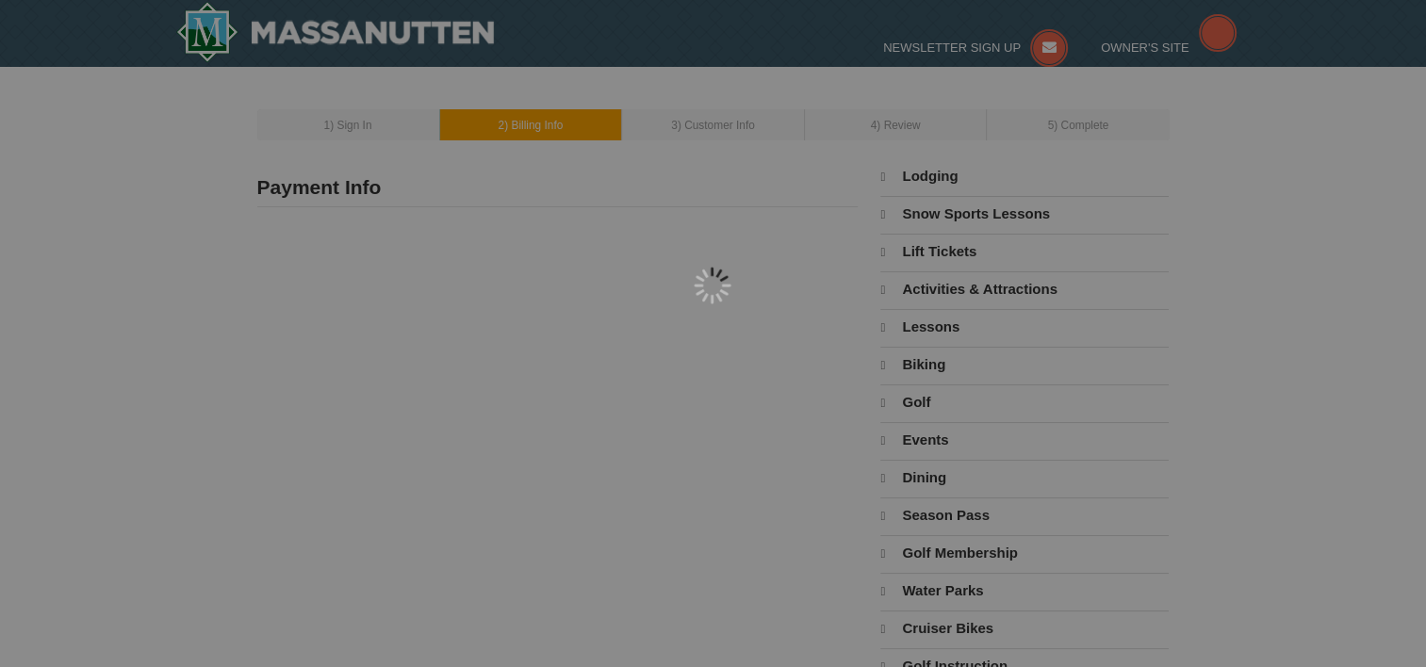
type input "3696"
type input "[EMAIL_ADDRESS][DOMAIN_NAME]"
select select "VA"
select select "10"
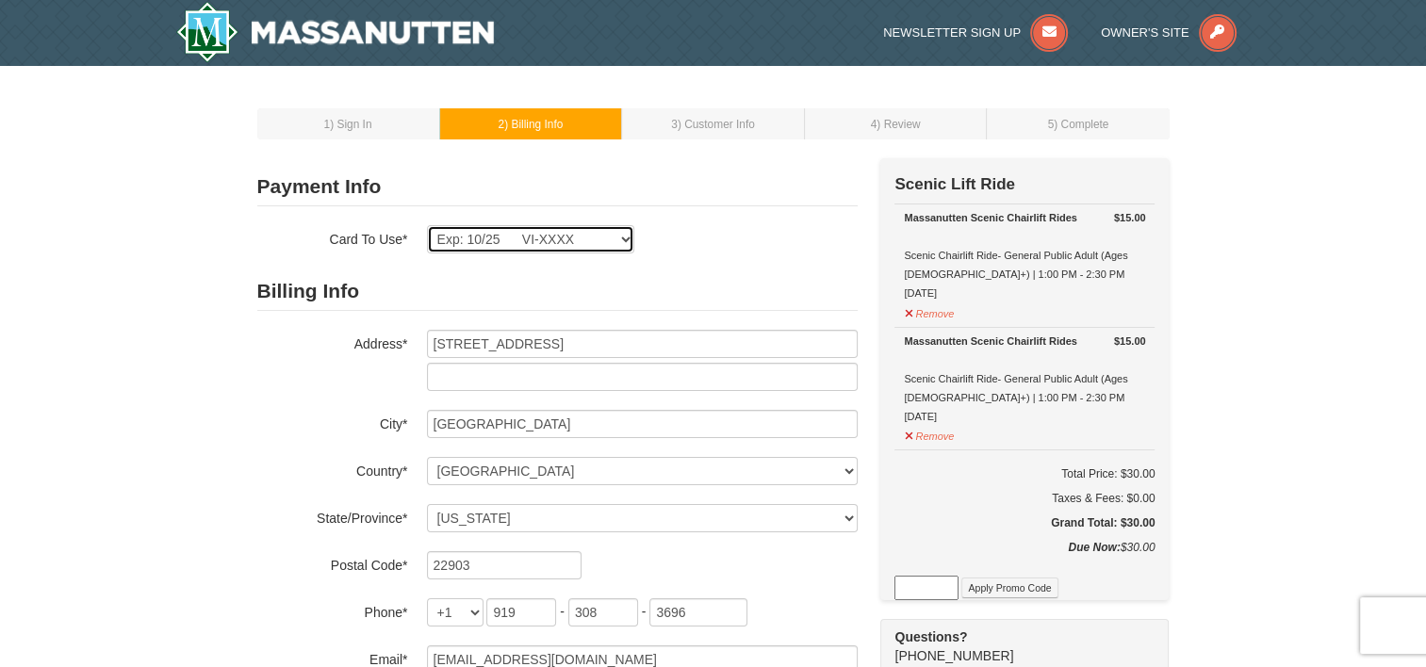
click at [565, 239] on select "Exp: 10/25 VI-XXXX New Card" at bounding box center [530, 239] width 207 height 28
select select
click at [427, 225] on select "Exp: 10/25 VI-XXXX New Card" at bounding box center [530, 239] width 207 height 28
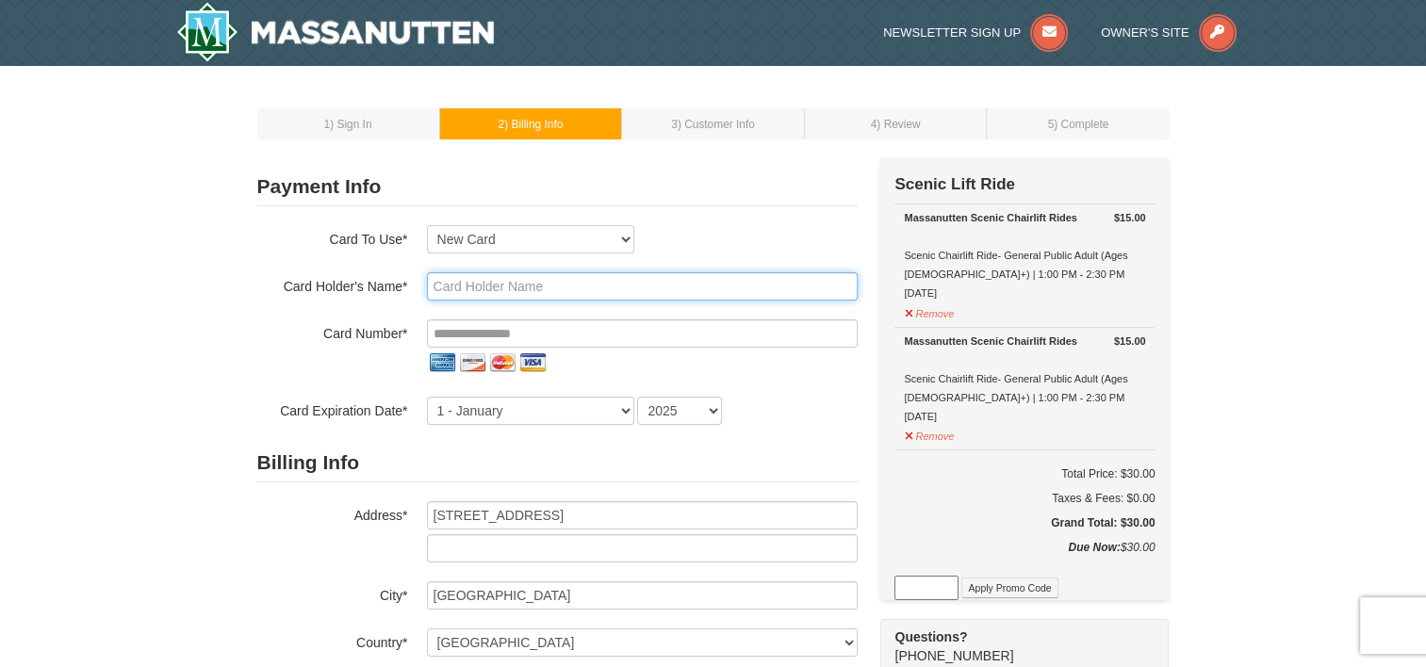
click at [538, 288] on input "text" at bounding box center [642, 286] width 431 height 28
type input "[PERSON_NAME]"
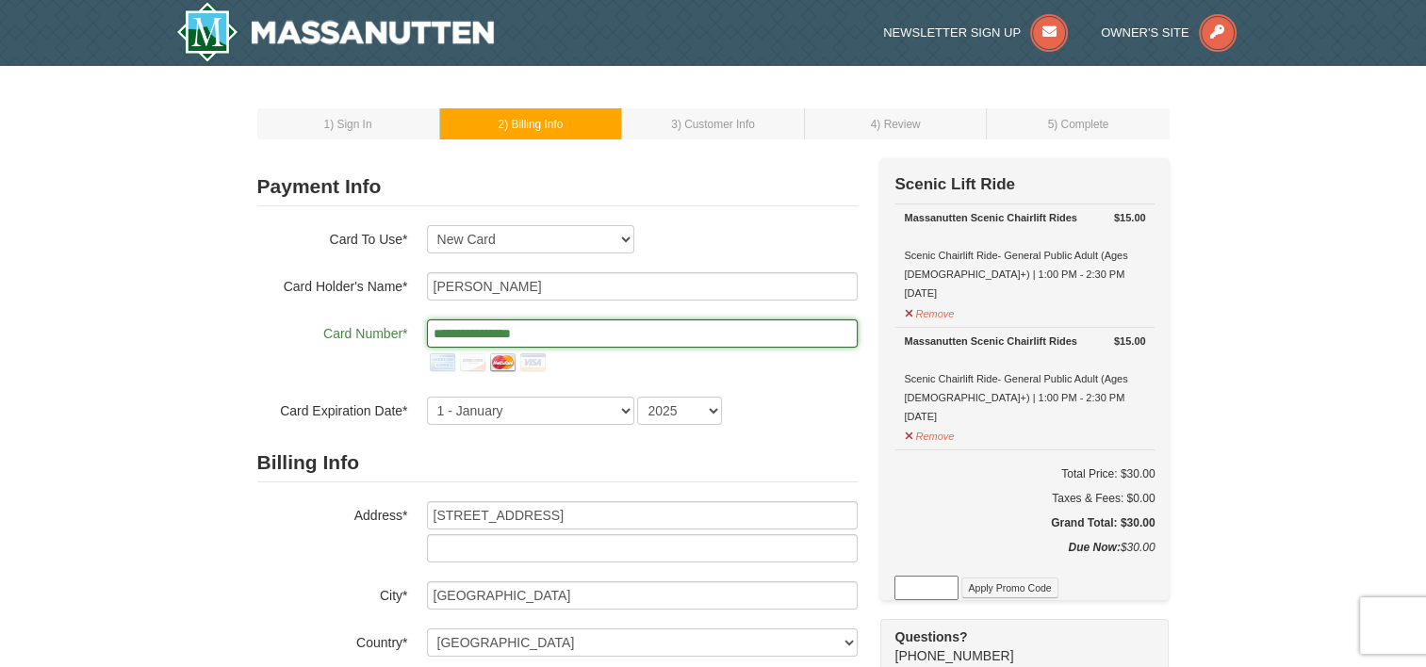
type input "**********"
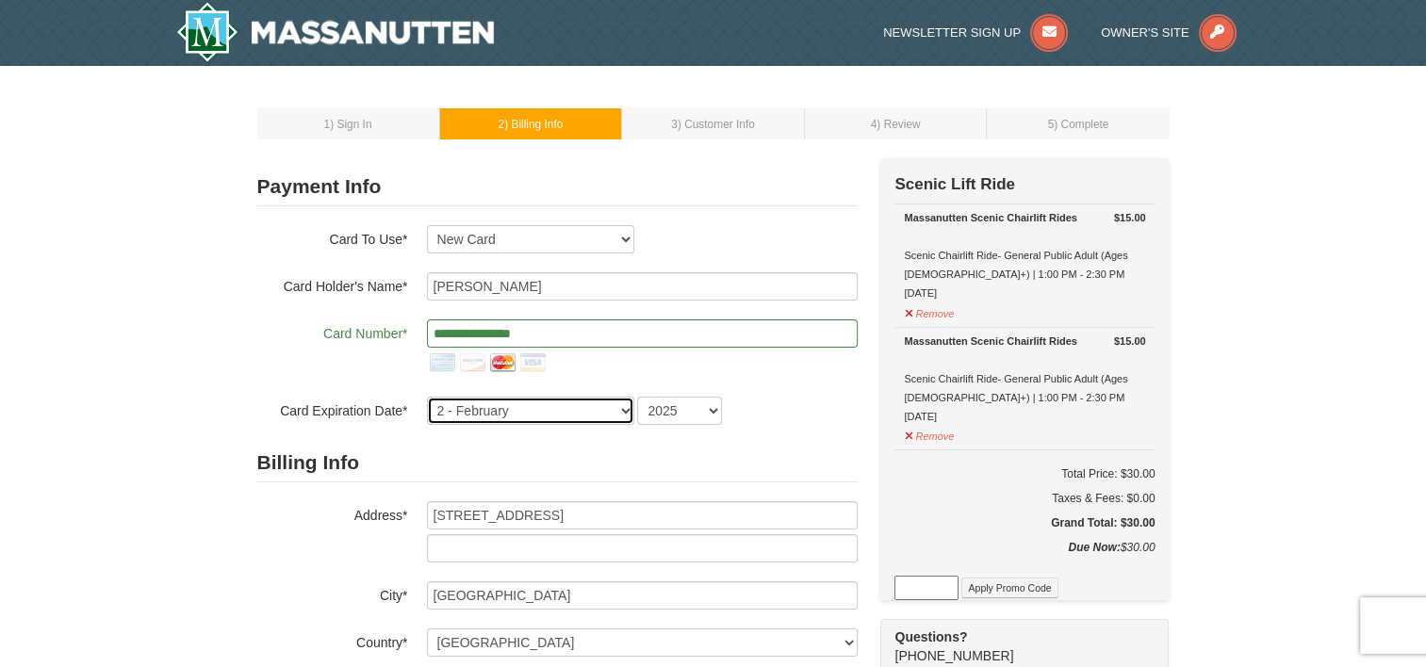
select select "3"
select select "2027"
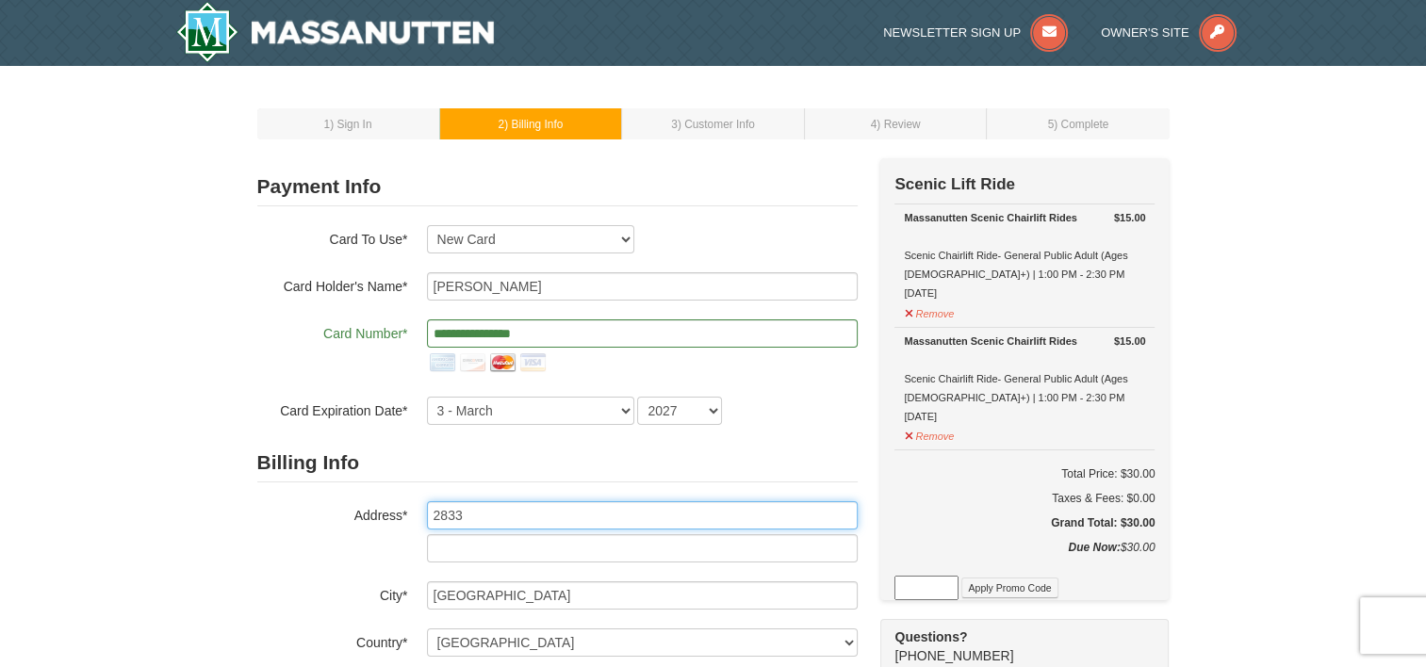
type input "2833 Scottsville Road"
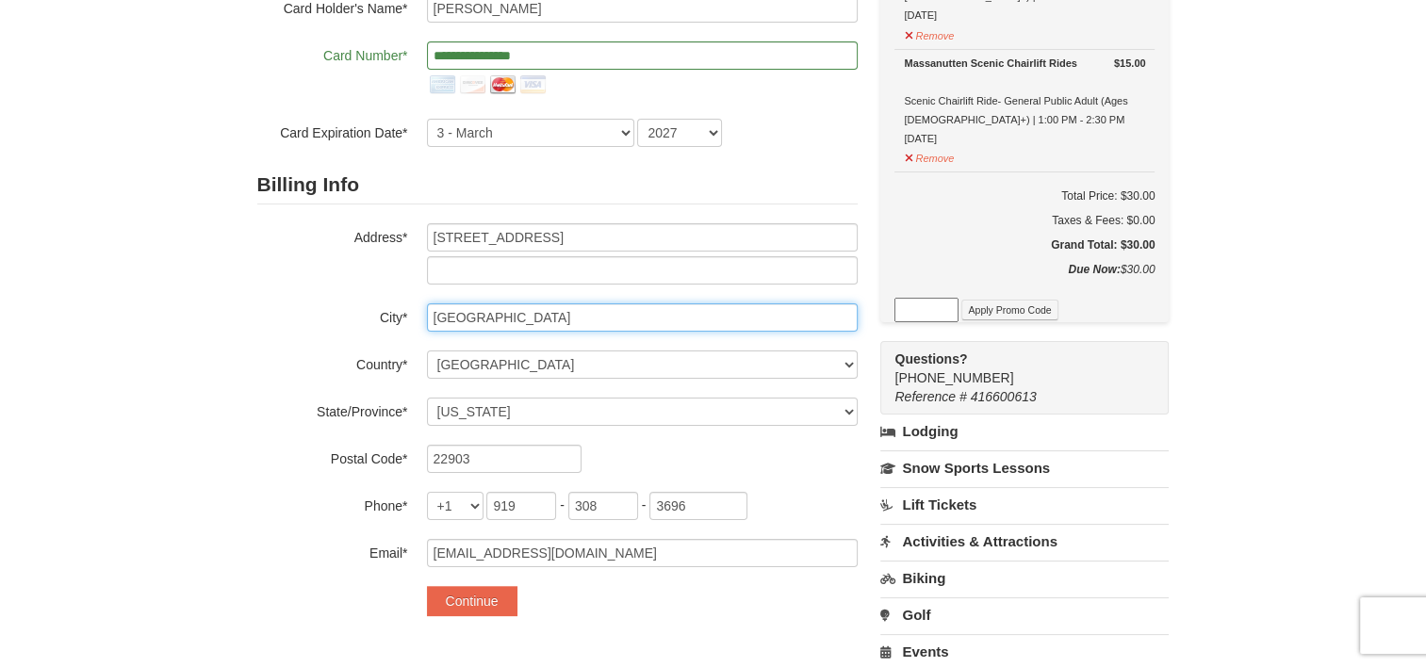
scroll to position [283, 0]
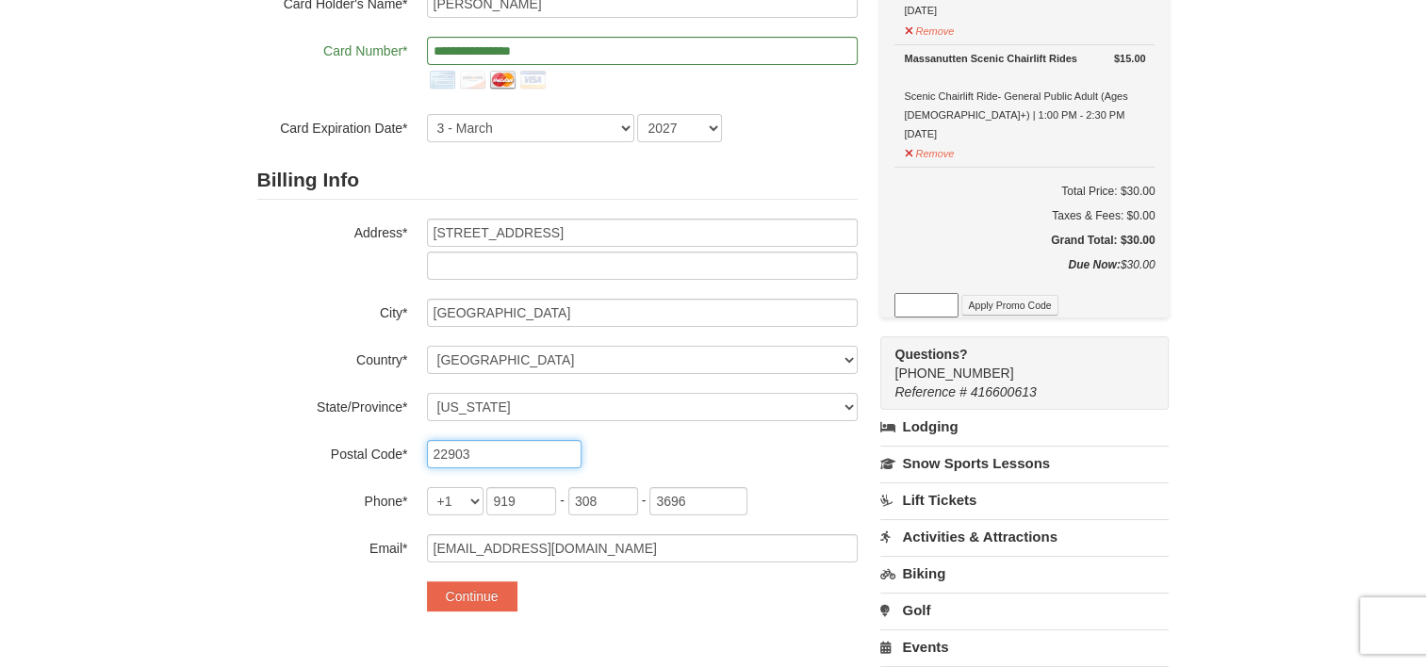
type input "9"
type input "22902"
click at [465, 598] on button "Continue" at bounding box center [472, 596] width 90 height 30
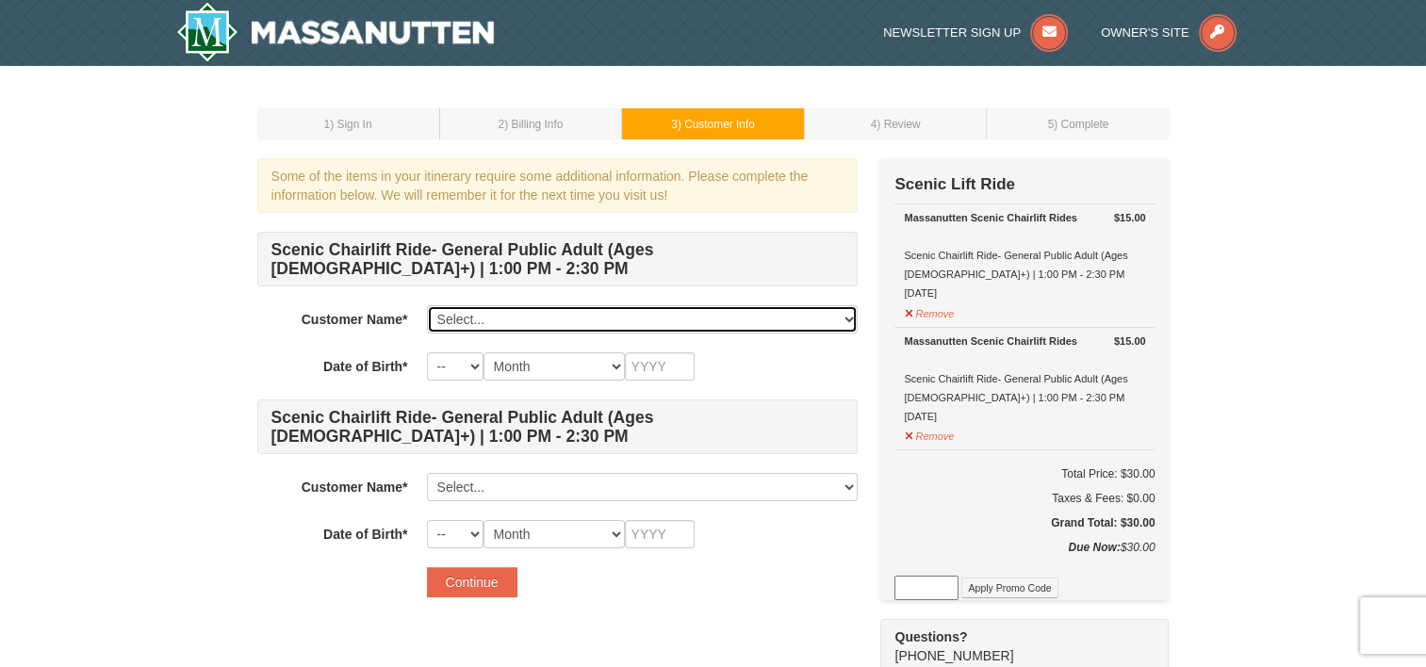
click at [498, 307] on select "Select... Chelsea Tipton Add New..." at bounding box center [642, 319] width 431 height 28
select select "22688444"
click at [427, 305] on select "Select... Chelsea Tipton Add New..." at bounding box center [642, 319] width 431 height 28
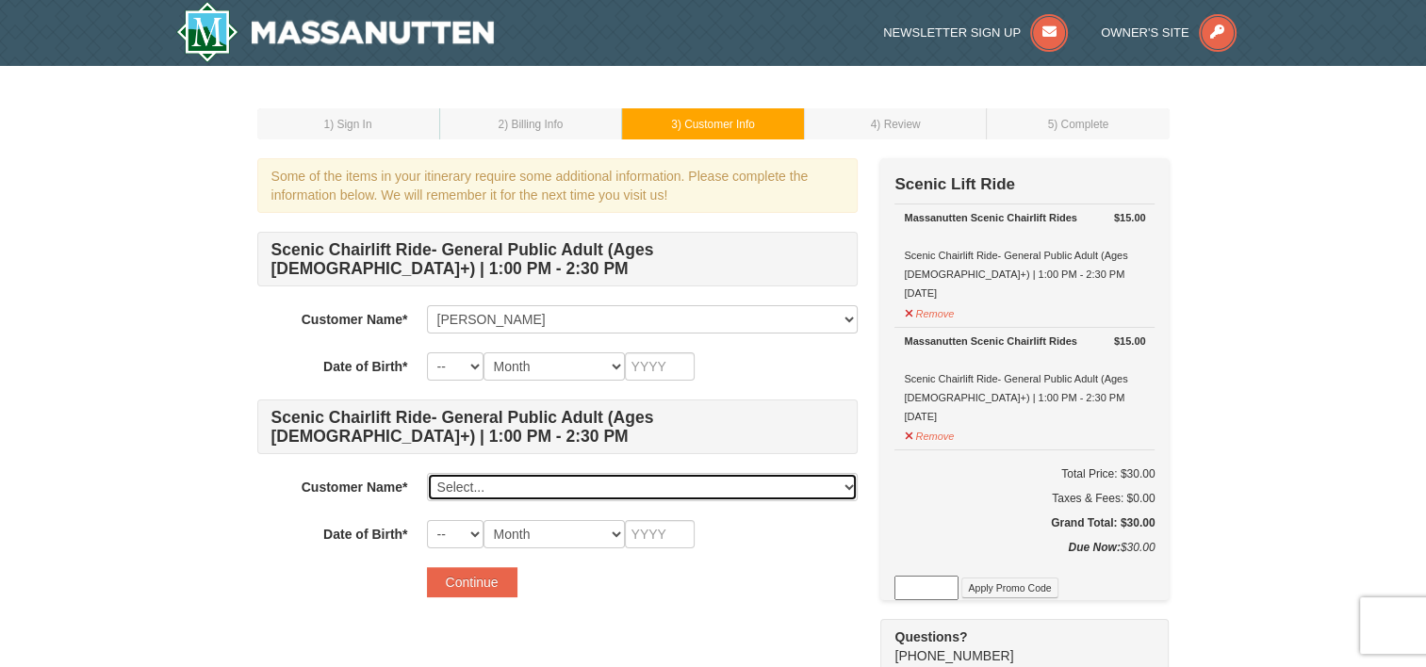
click at [530, 485] on select "Select... Chelsea Tipton Add New..." at bounding box center [642, 487] width 431 height 28
select select "22688444"
click at [427, 473] on select "Select... Chelsea Tipton Add New..." at bounding box center [642, 487] width 431 height 28
click at [499, 484] on select "Select... Chelsea Tipton Add New..." at bounding box center [642, 487] width 431 height 28
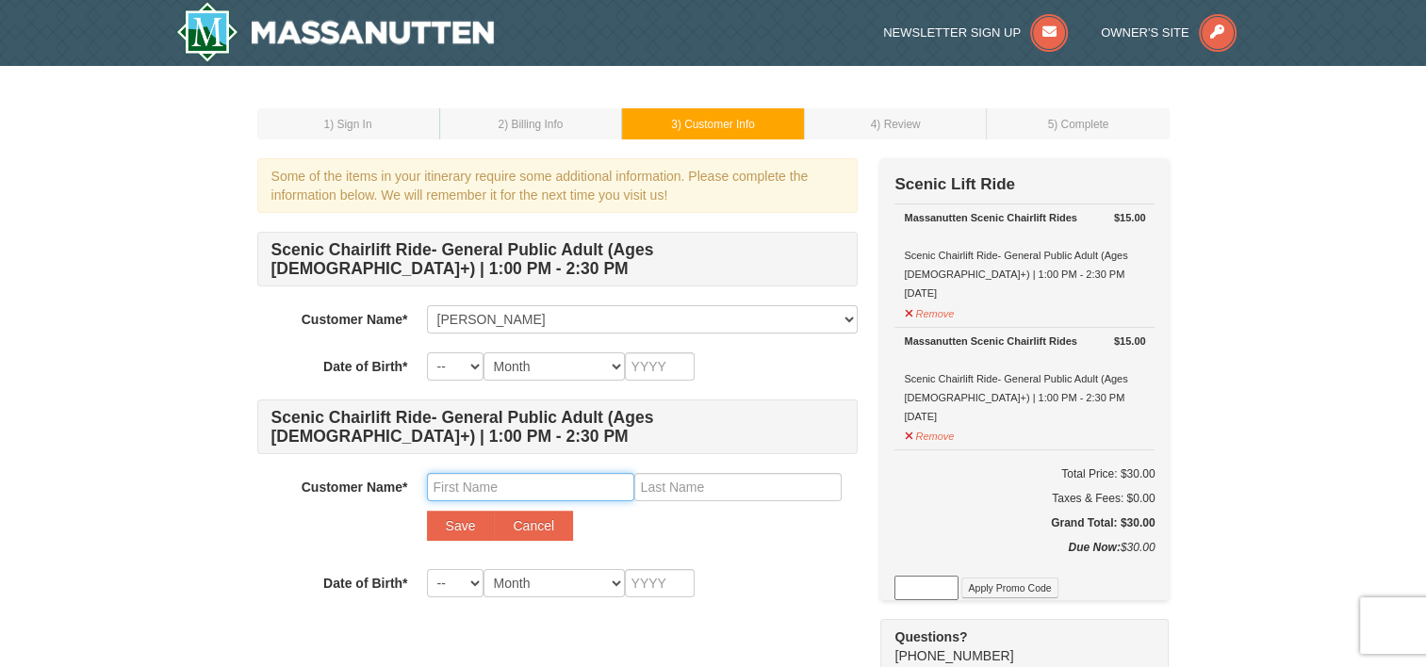
click at [503, 498] on input "text" at bounding box center [530, 487] width 207 height 28
type input "Mustafa"
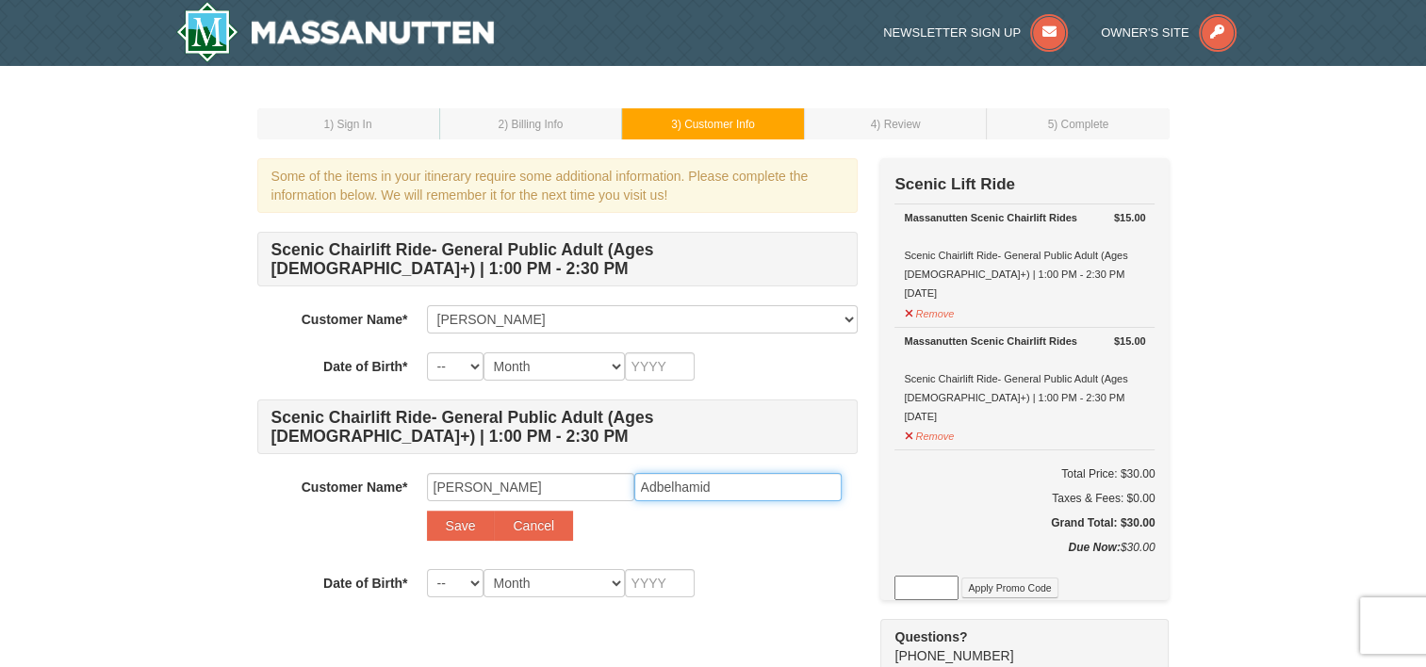
type input "Adbelhamid"
click at [485, 366] on select "Month January February March April May June July August September October Novem…" at bounding box center [553, 366] width 141 height 28
select select "05"
click at [483, 352] on select "Month January February March April May June July August September October Novem…" at bounding box center [553, 366] width 141 height 28
click at [458, 360] on select "-- 01 02 03 04 05 06 07 08 09 10 11 12 13 14 15 16 17 18 19 20 21 22 23 24 25 2…" at bounding box center [455, 366] width 57 height 28
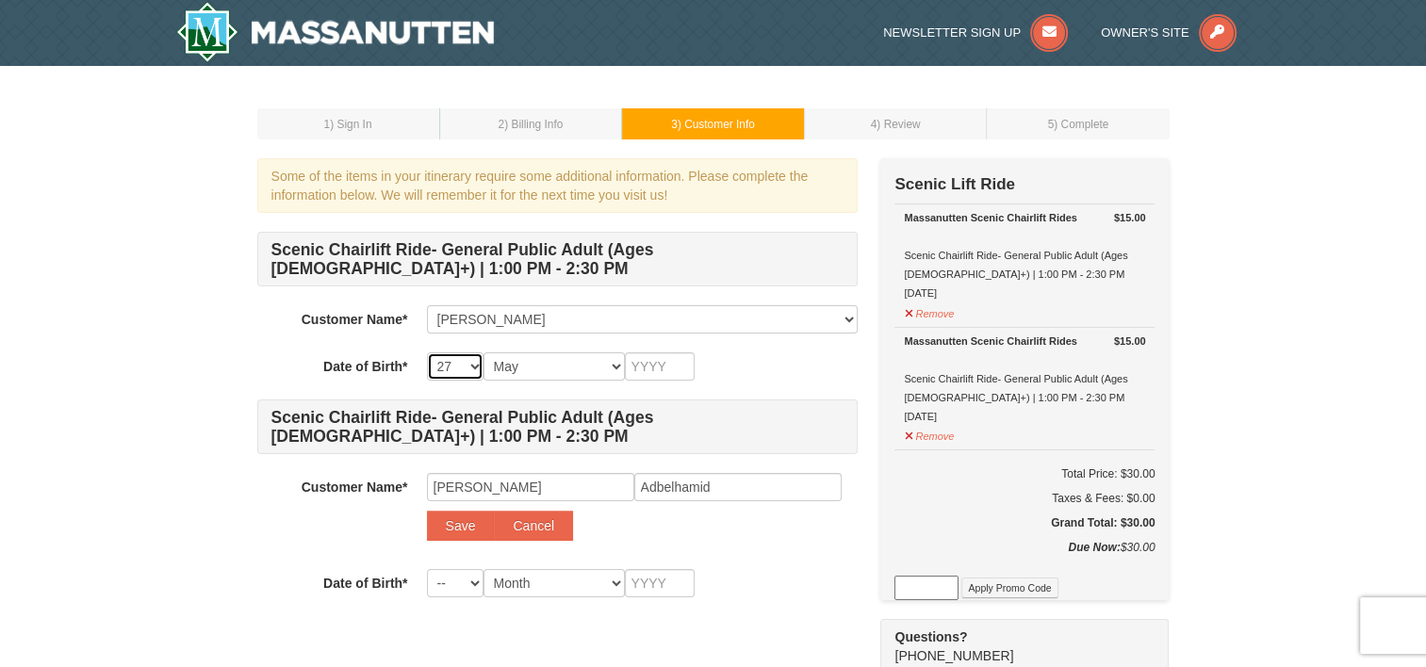
click at [427, 352] on select "-- 01 02 03 04 05 06 07 08 09 10 11 12 13 14 15 16 17 18 19 20 21 22 23 24 25 2…" at bounding box center [455, 366] width 57 height 28
select select "28"
click at [656, 363] on input "text" at bounding box center [660, 366] width 70 height 28
type input "1992"
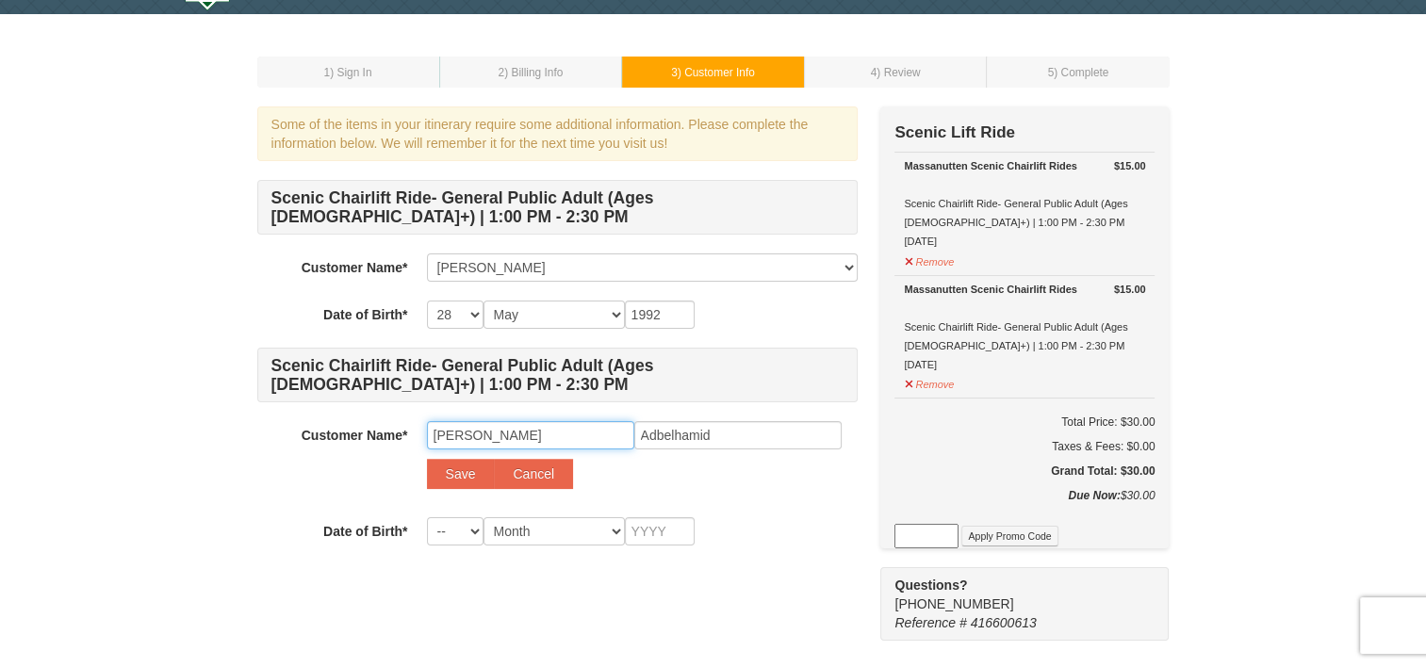
scroll to position [94, 0]
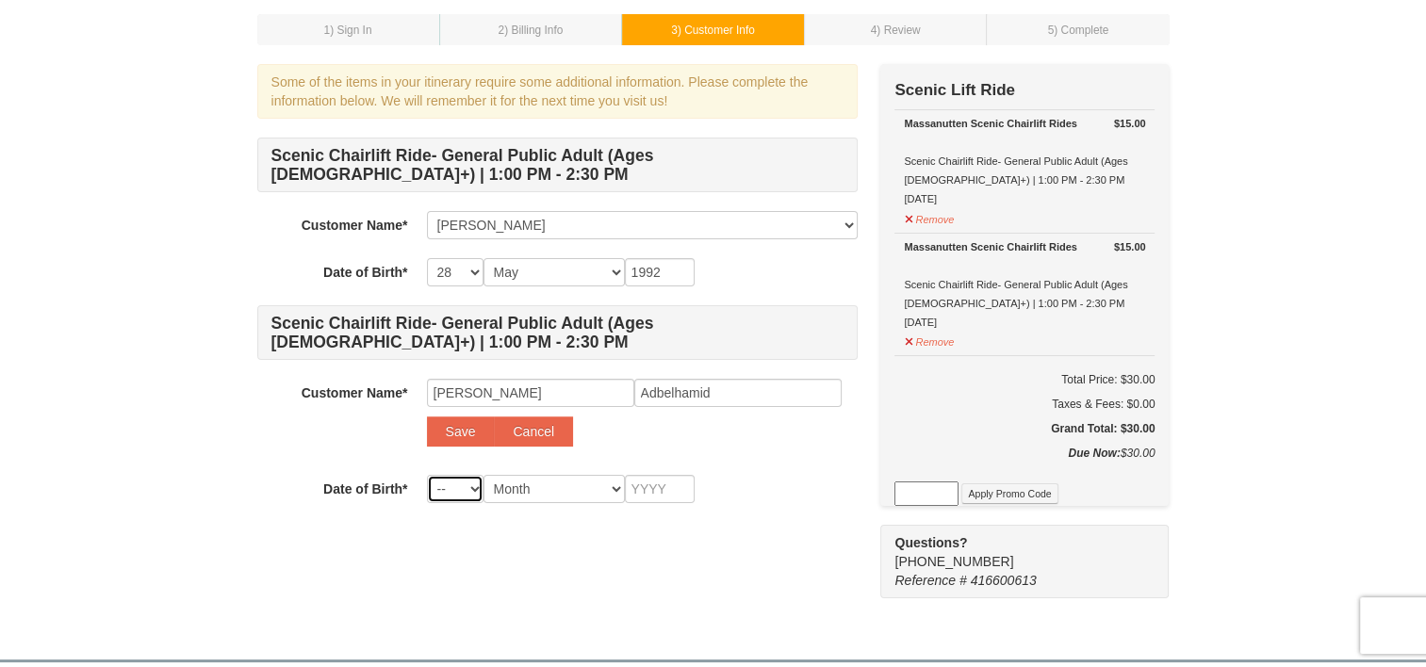
click at [467, 483] on select "-- 01 02 03 04 05 06 07 08 09 10 11 12 13 14 15 16 17 18 19 20 21 22 23 24 25 2…" at bounding box center [455, 489] width 57 height 28
select select "30"
click at [427, 475] on select "-- 01 02 03 04 05 06 07 08 09 10 11 12 13 14 15 16 17 18 19 20 21 22 23 24 25 2…" at bounding box center [455, 489] width 57 height 28
click at [543, 479] on select "Month January February March April May June July August September October Novem…" at bounding box center [553, 489] width 141 height 28
select select "10"
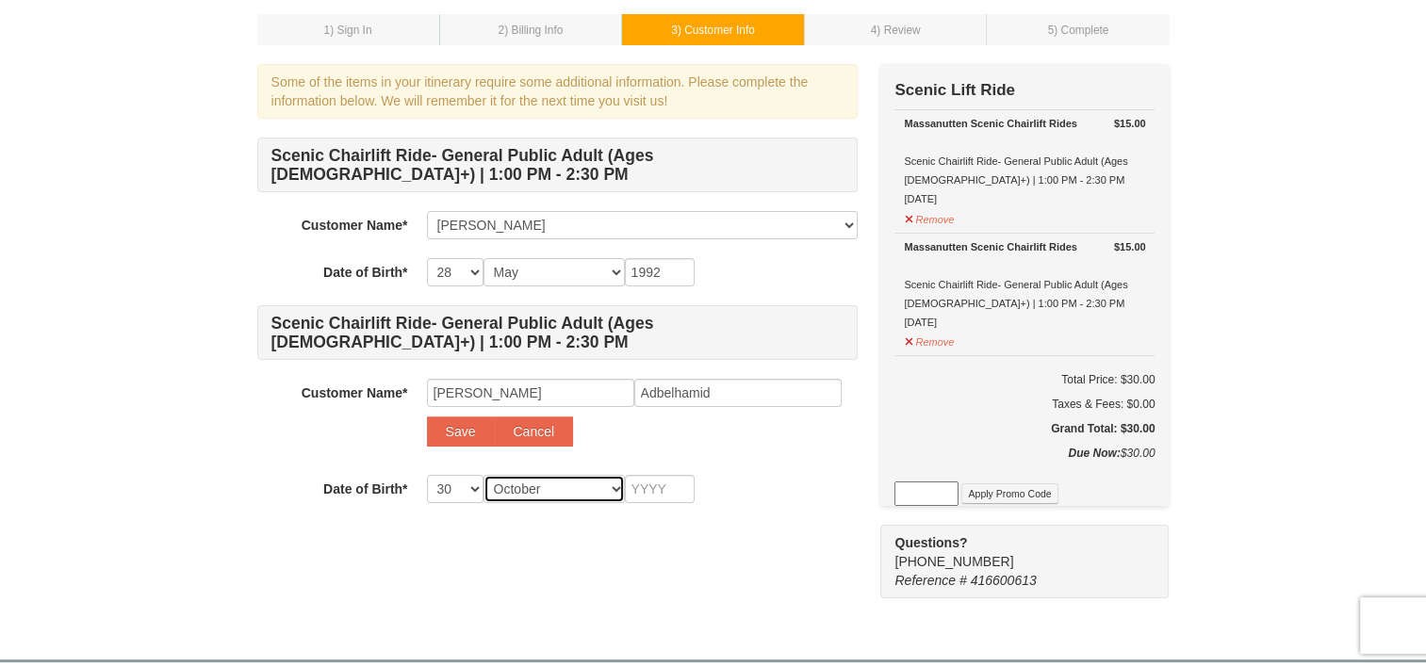
click at [483, 475] on select "Month January February March April May June July August September October Novem…" at bounding box center [553, 489] width 141 height 28
click at [642, 489] on input "text" at bounding box center [660, 489] width 70 height 28
type input "1988"
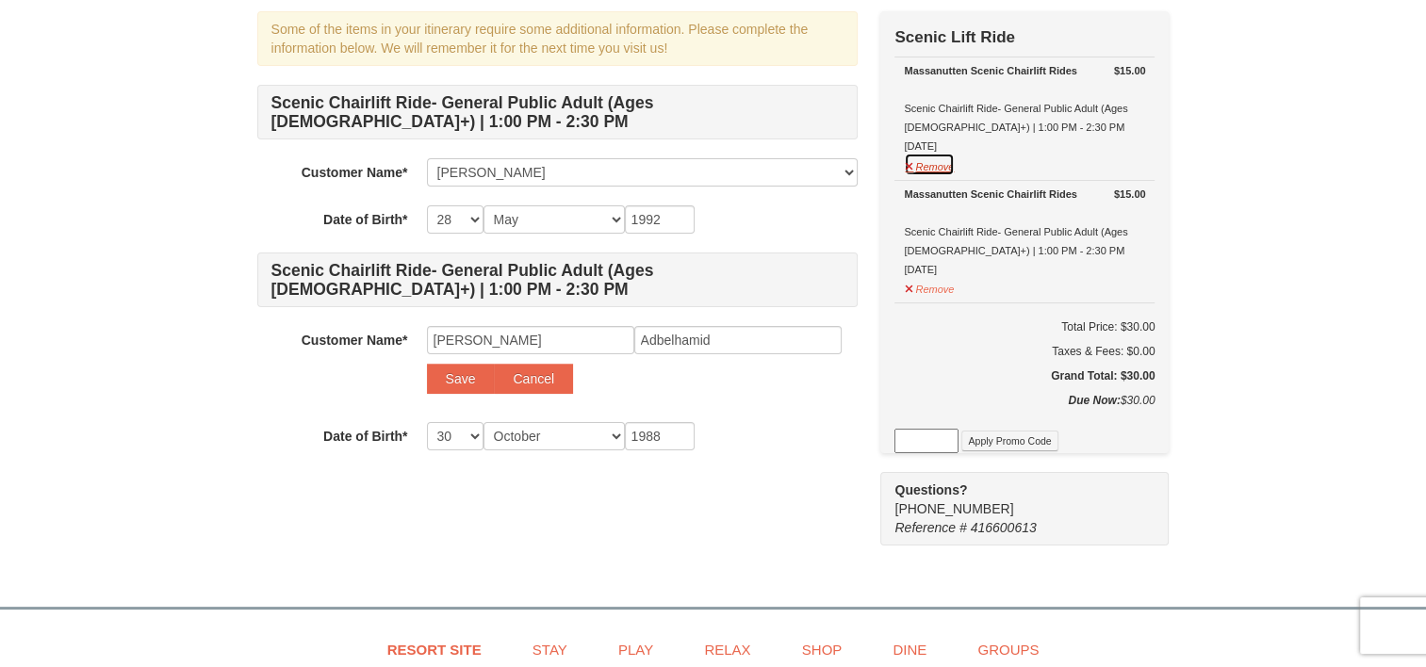
scroll to position [188, 0]
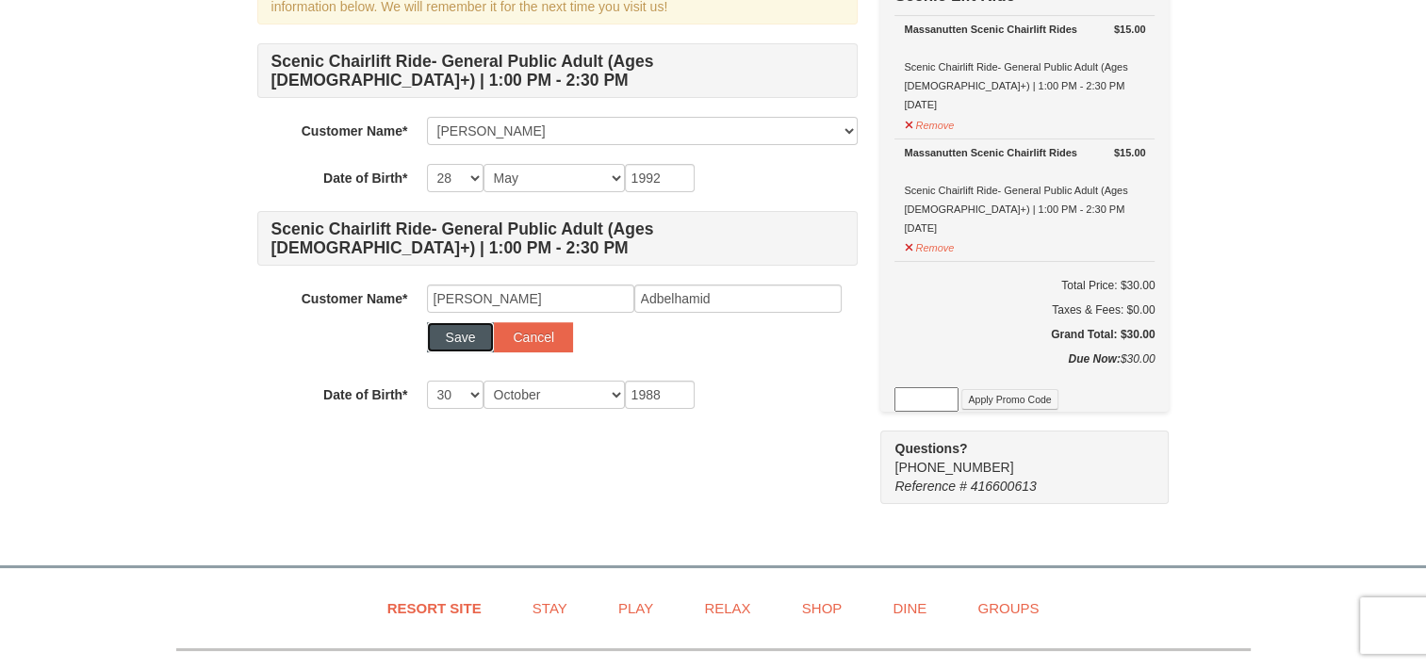
click at [438, 331] on button "Save" at bounding box center [461, 337] width 68 height 30
select select
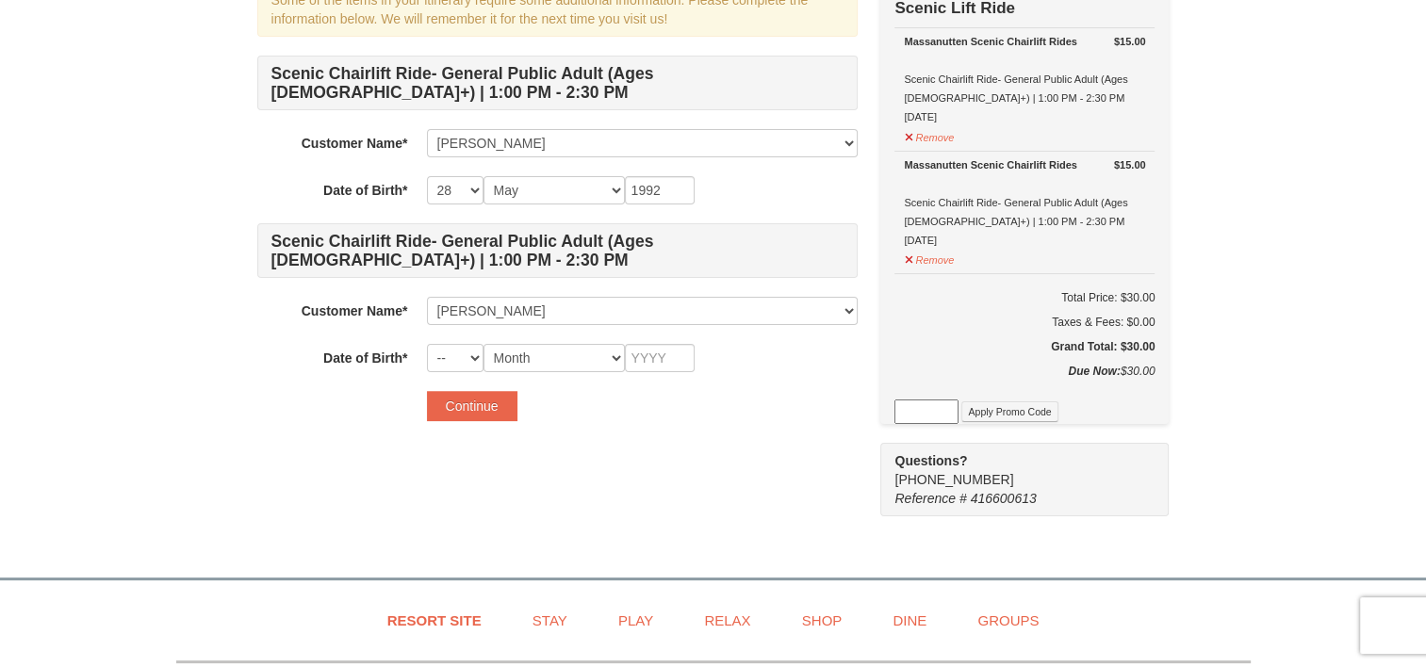
scroll to position [94, 0]
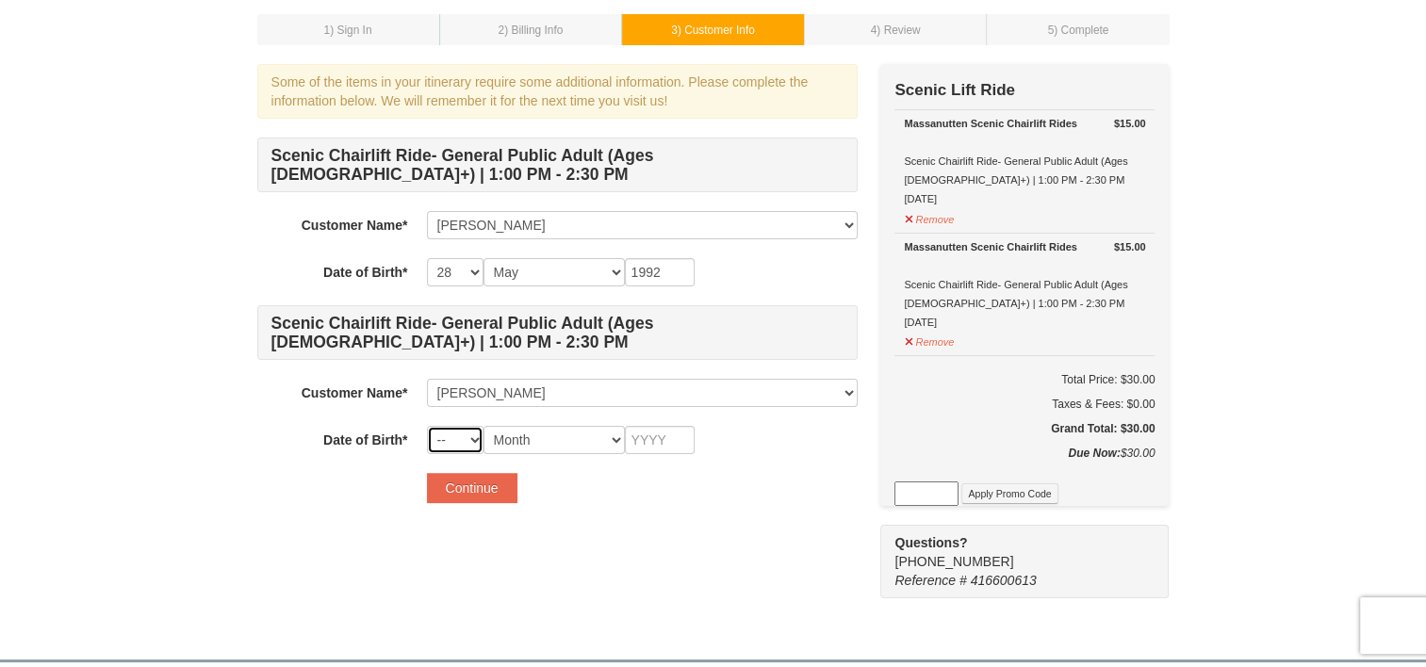
click at [449, 436] on select "-- 01 02 03 04 05 06 07 08 09 10 11 12 13 14 15 16 17 18 19 20 21 22 23 24 25 2…" at bounding box center [455, 440] width 57 height 28
select select "30"
click at [427, 426] on select "-- 01 02 03 04 05 06 07 08 09 10 11 12 13 14 15 16 17 18 19 20 21 22 23 24 25 2…" at bounding box center [455, 440] width 57 height 28
click at [516, 436] on select "Month January February March April May June July August September October Novem…" at bounding box center [553, 440] width 141 height 28
select select "10"
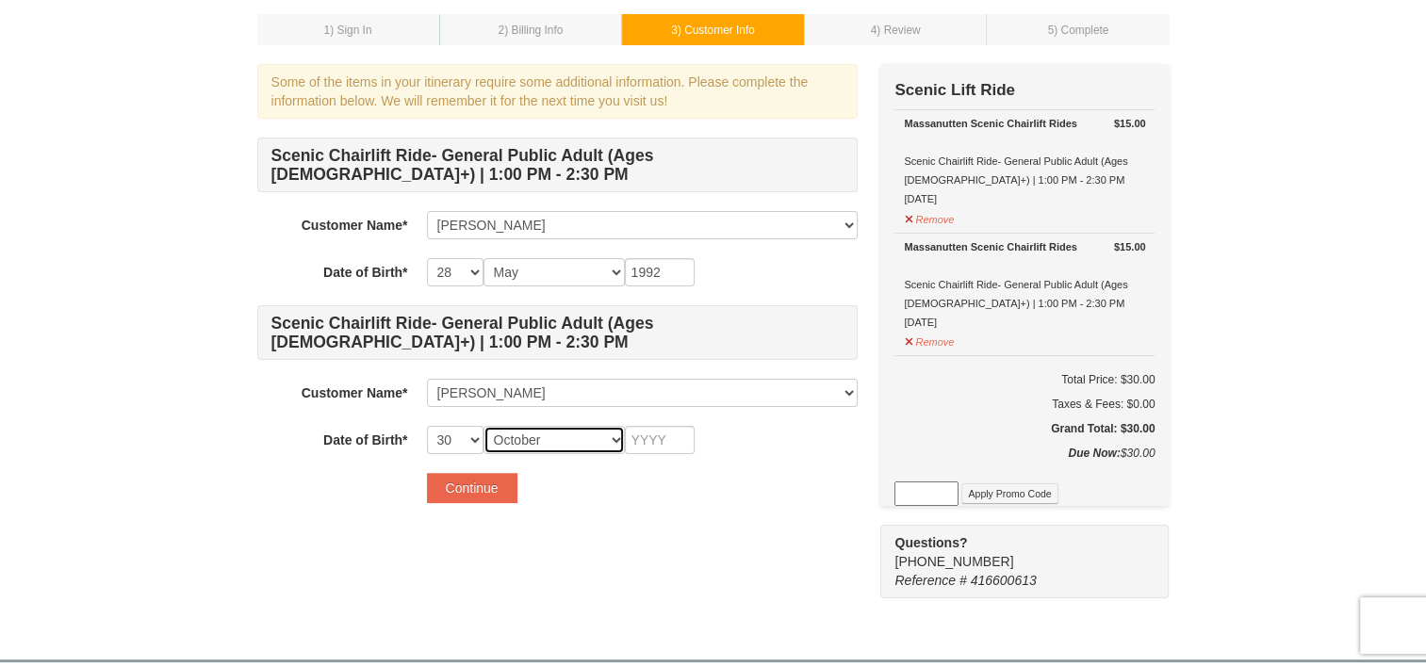
click at [483, 426] on select "Month January February March April May June July August September October Novem…" at bounding box center [553, 440] width 141 height 28
click at [626, 433] on input "text" at bounding box center [660, 440] width 70 height 28
type input "1988"
click at [746, 494] on div "Continue" at bounding box center [642, 488] width 431 height 30
click at [494, 490] on button "Continue" at bounding box center [472, 488] width 90 height 30
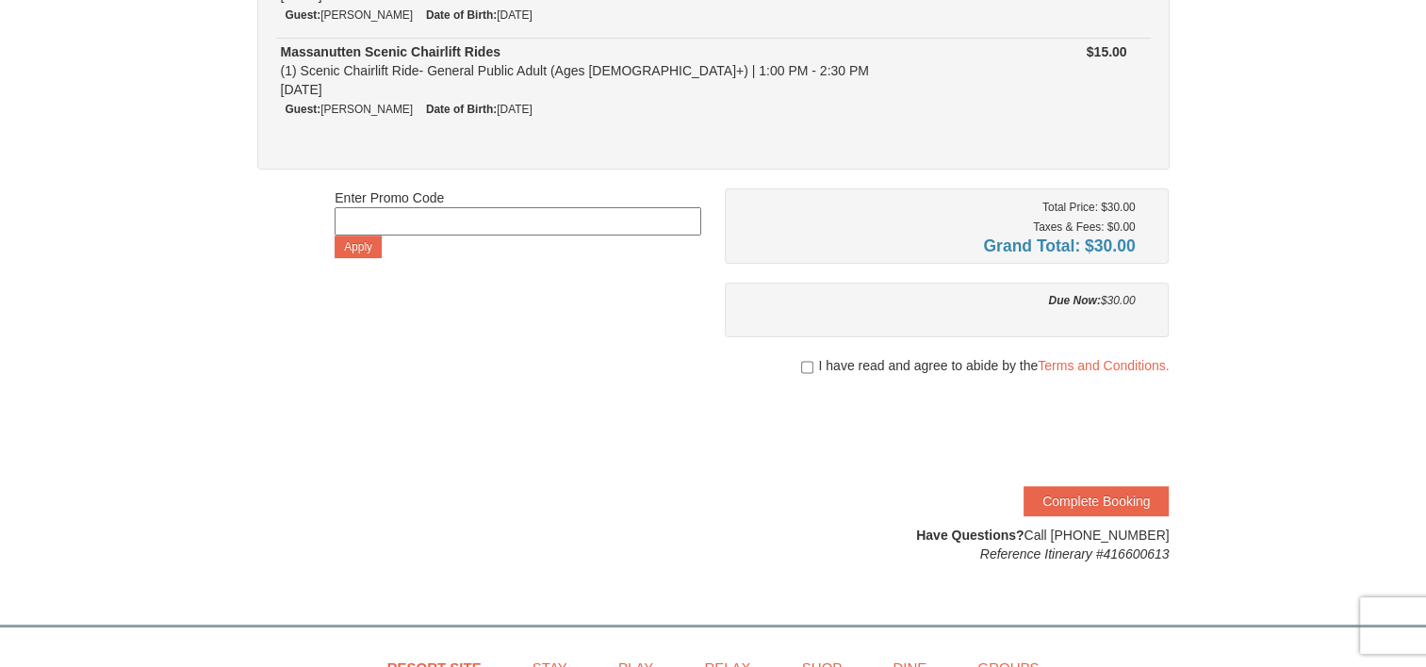
scroll to position [283, 0]
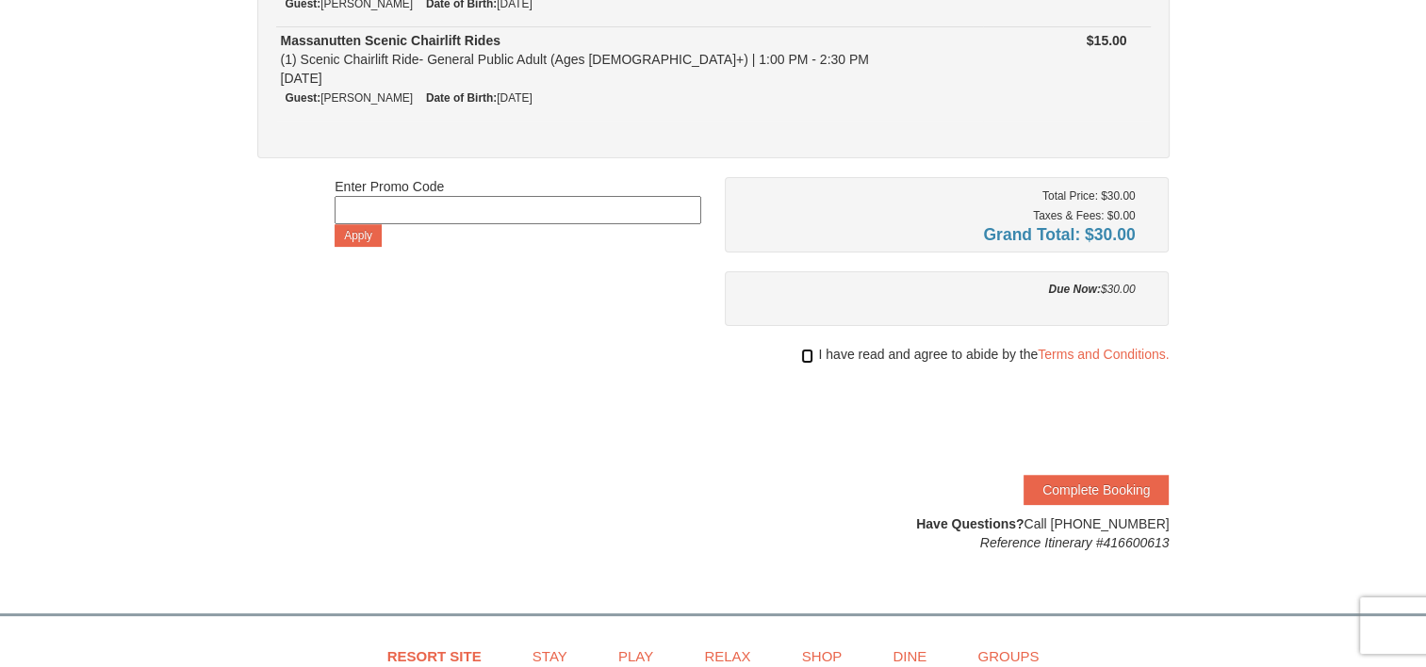
click at [803, 351] on input "checkbox" at bounding box center [807, 356] width 12 height 15
checkbox input "true"
click at [1072, 490] on button "Complete Booking" at bounding box center [1095, 490] width 145 height 30
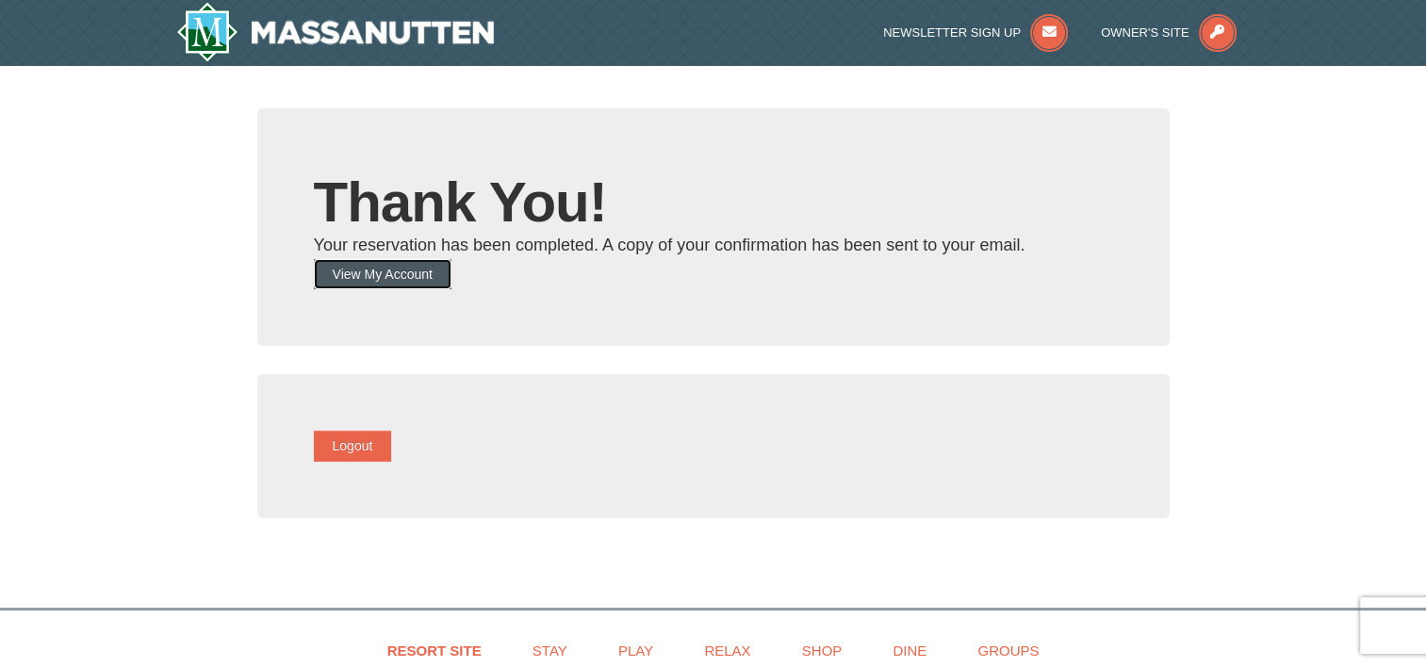
click at [413, 283] on button "View My Account" at bounding box center [383, 274] width 138 height 30
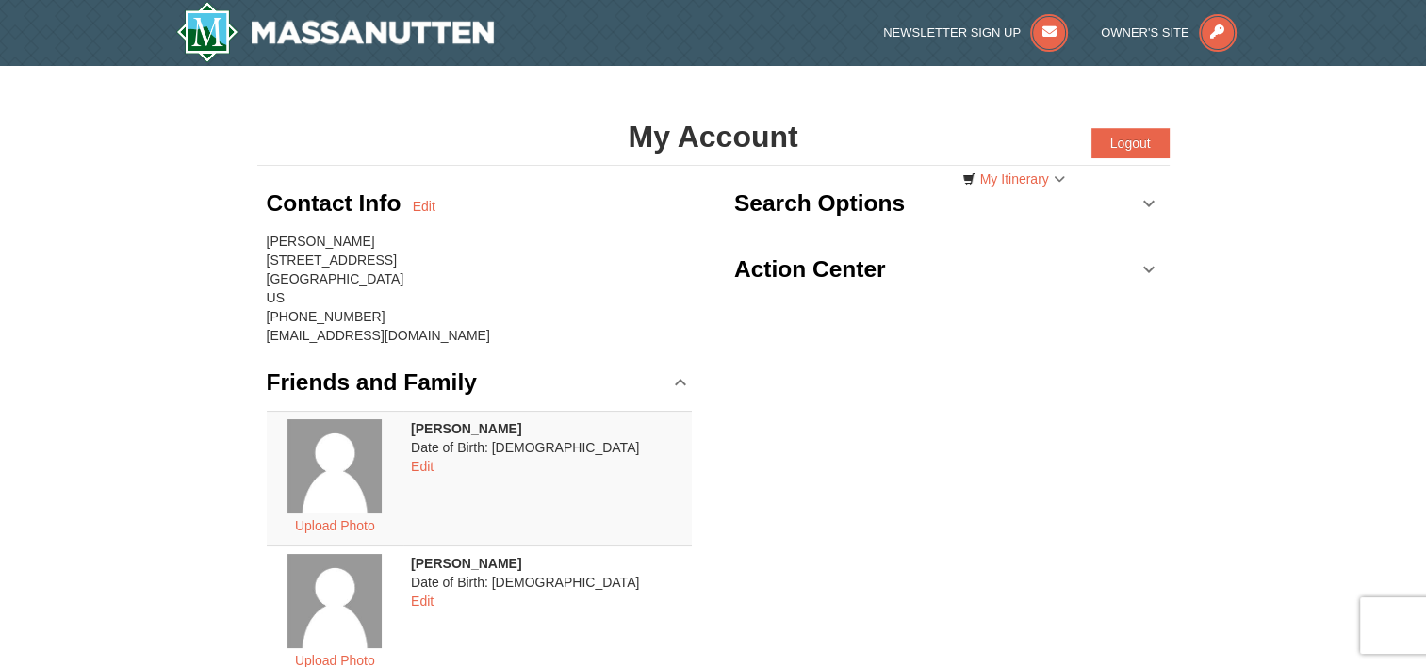
click at [716, 147] on h1 "My Account" at bounding box center [713, 137] width 912 height 38
click at [318, 51] on img at bounding box center [335, 32] width 318 height 60
